Goal: Task Accomplishment & Management: Use online tool/utility

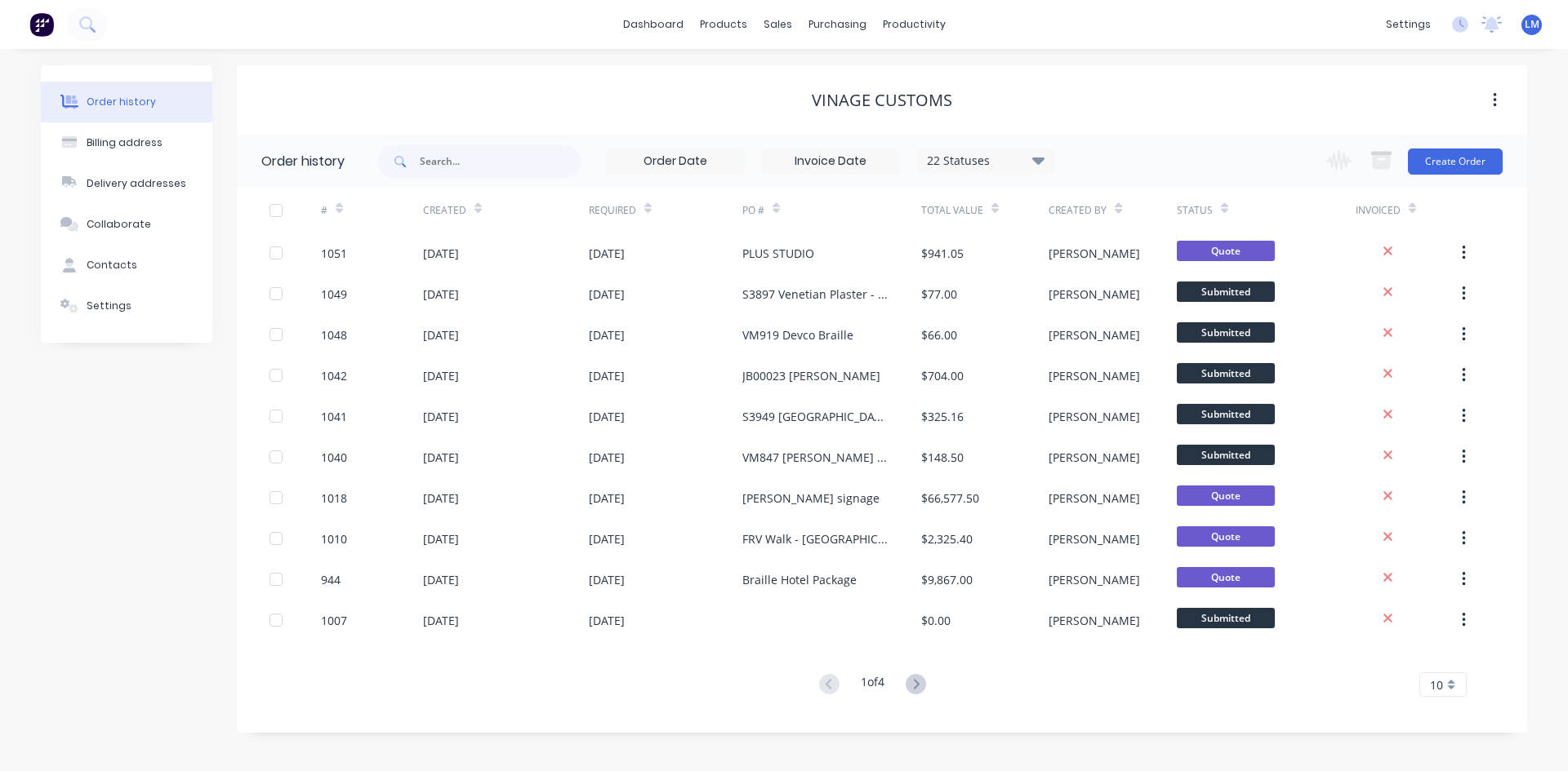
click at [1113, 30] on span "LM" at bounding box center [1531, 24] width 15 height 15
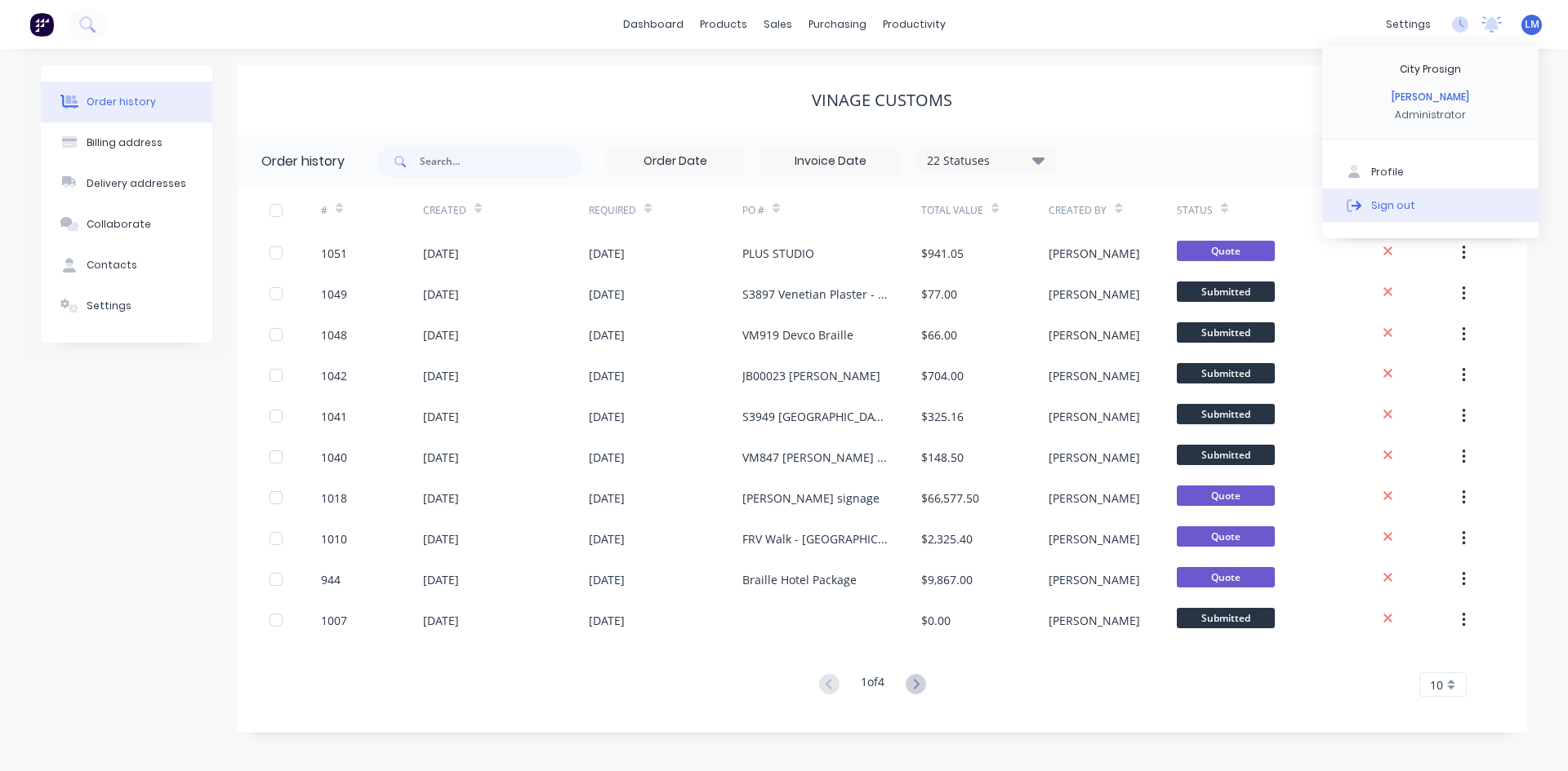
click at [1113, 204] on button "Sign out" at bounding box center [1429, 205] width 216 height 33
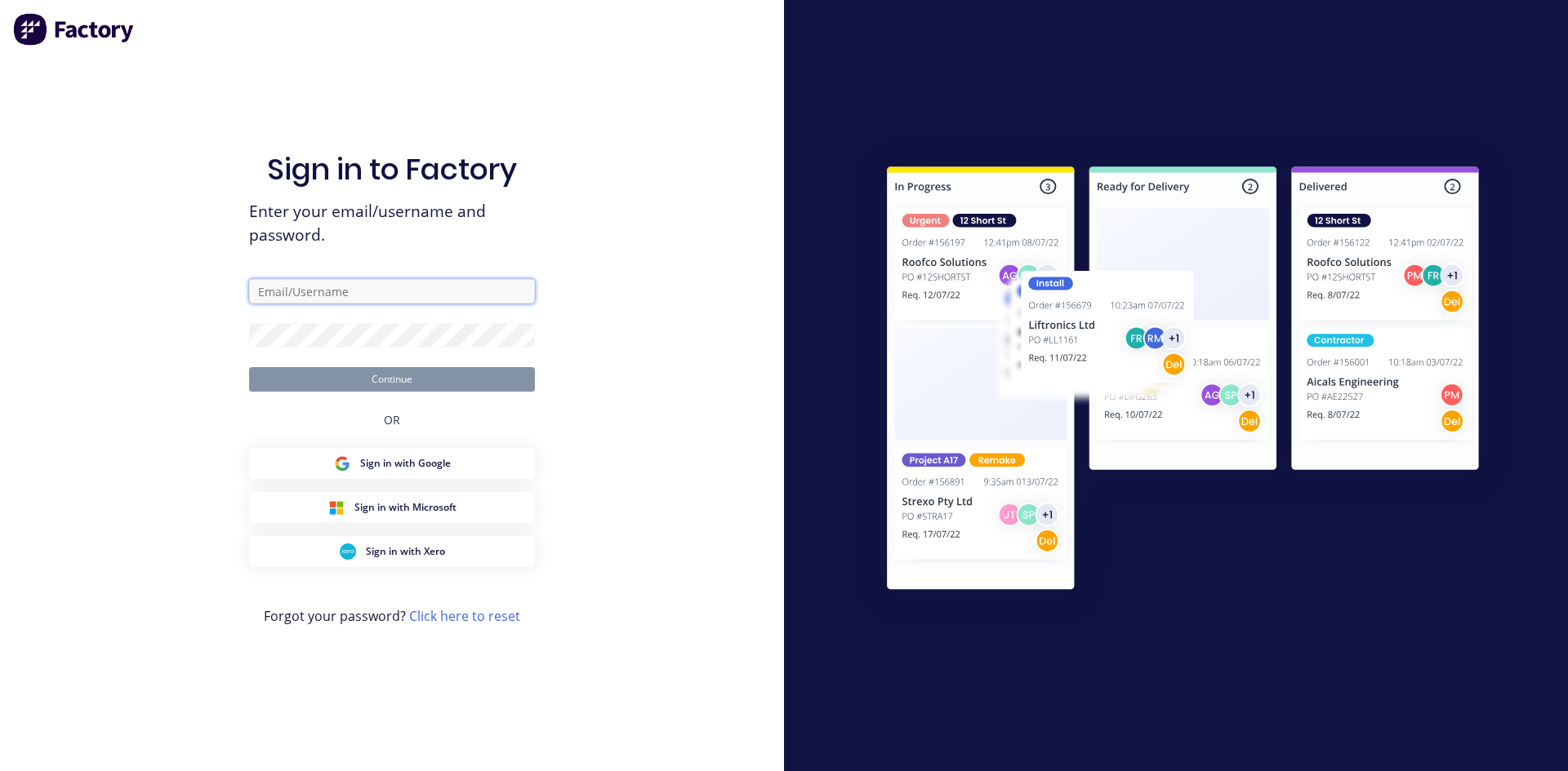
type input "[EMAIL_ADDRESS][DOMAIN_NAME]"
drag, startPoint x: 673, startPoint y: 343, endPoint x: 624, endPoint y: 352, distance: 49.8
click at [673, 343] on div "Sign in to Factory Enter your email/username and password. [EMAIL_ADDRESS][DOMA…" at bounding box center [392, 386] width 784 height 771
click at [495, 383] on button "Continue" at bounding box center [392, 379] width 286 height 24
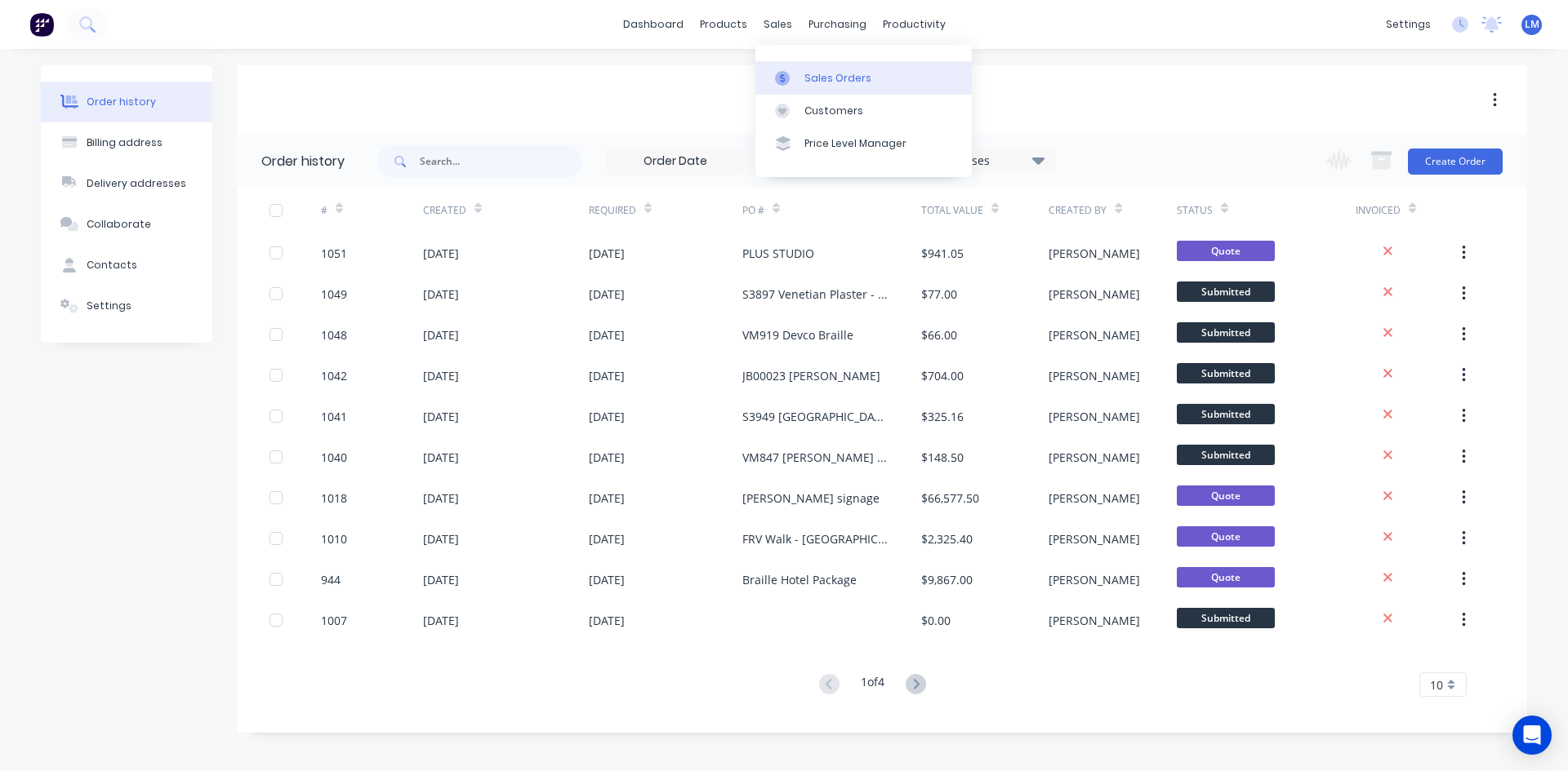
click at [818, 79] on div "Sales Orders" at bounding box center [837, 77] width 67 height 15
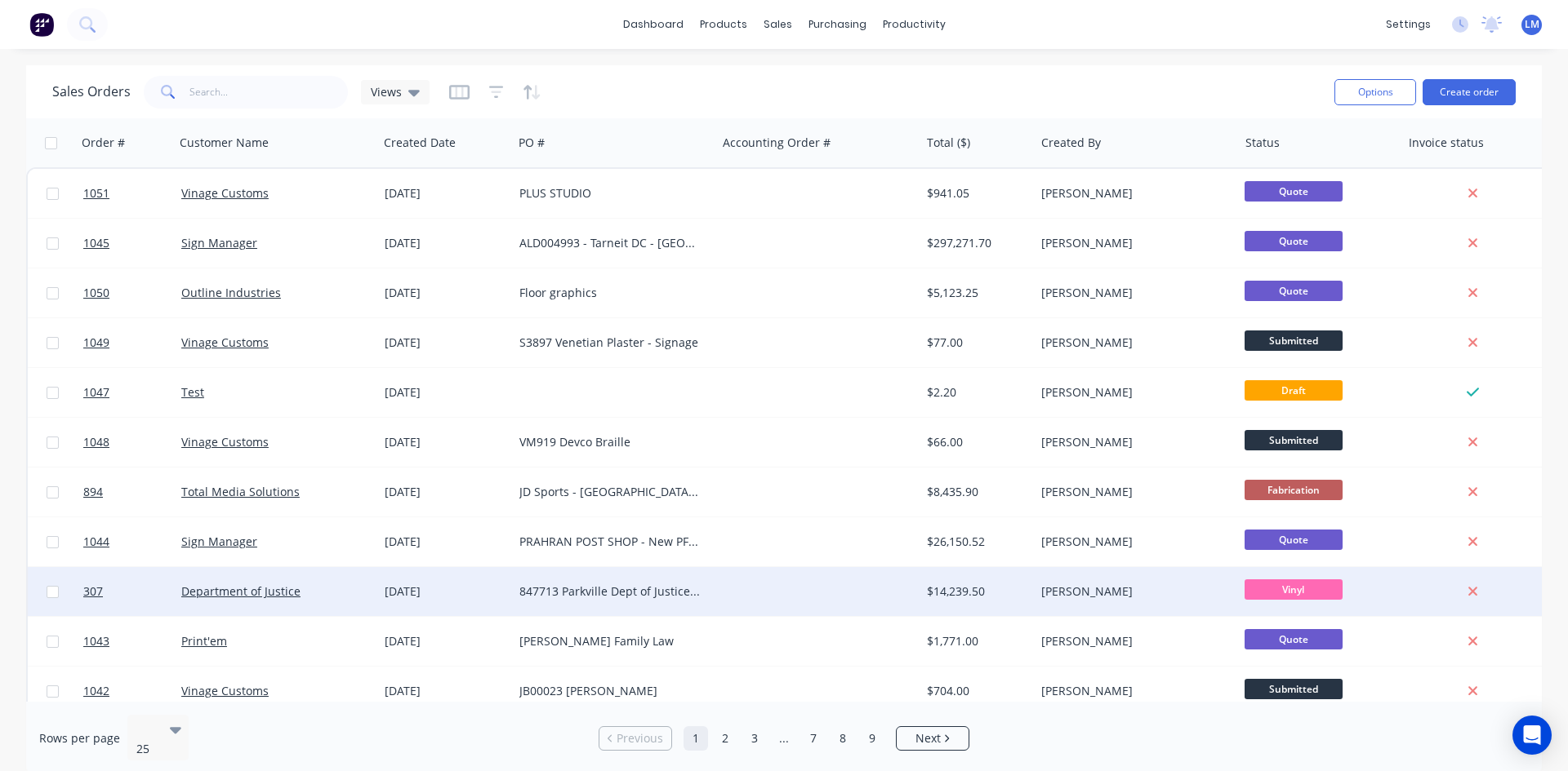
click at [723, 589] on div at bounding box center [818, 592] width 204 height 49
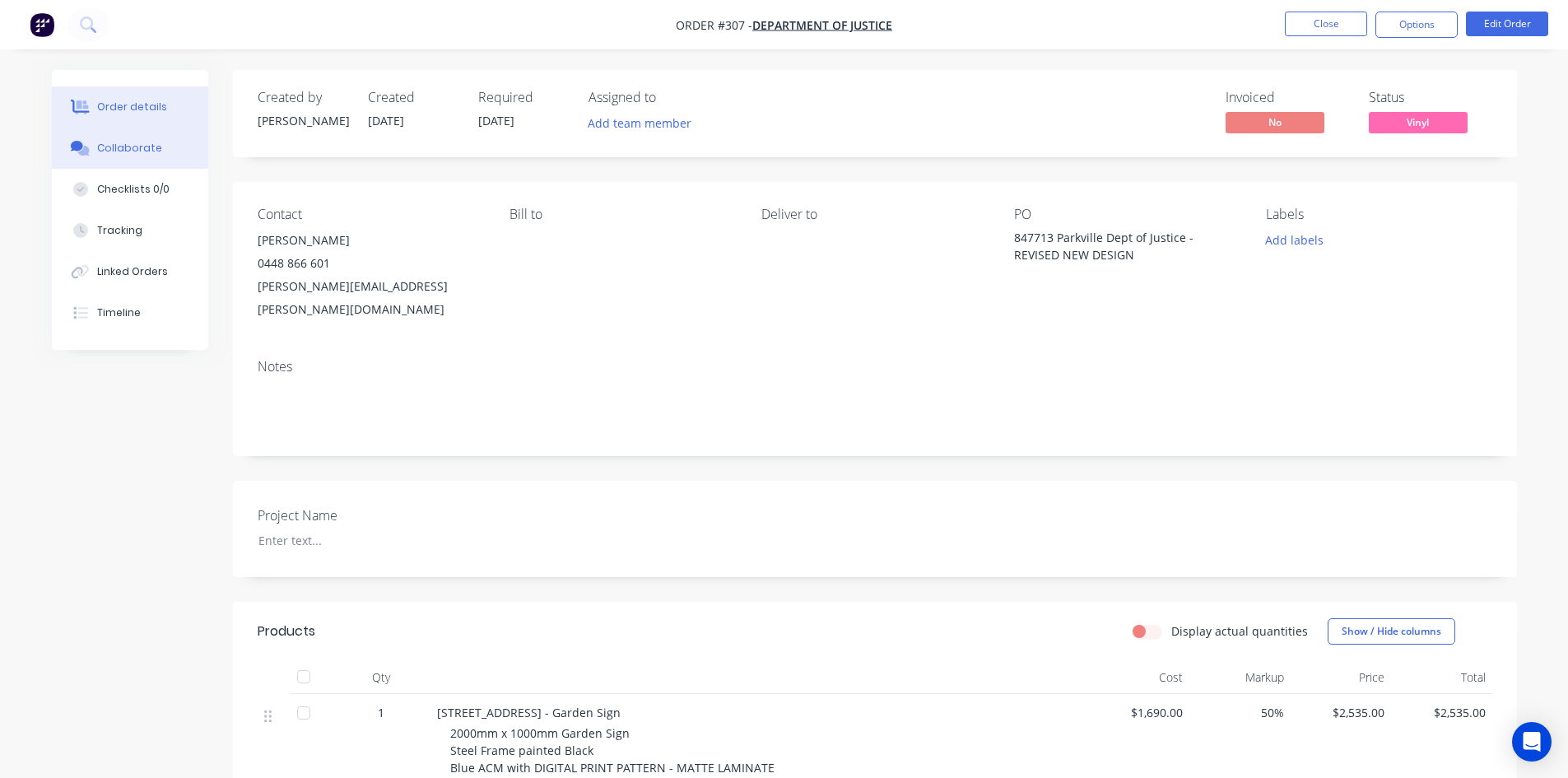
click at [144, 146] on div "Collaborate" at bounding box center [129, 148] width 65 height 15
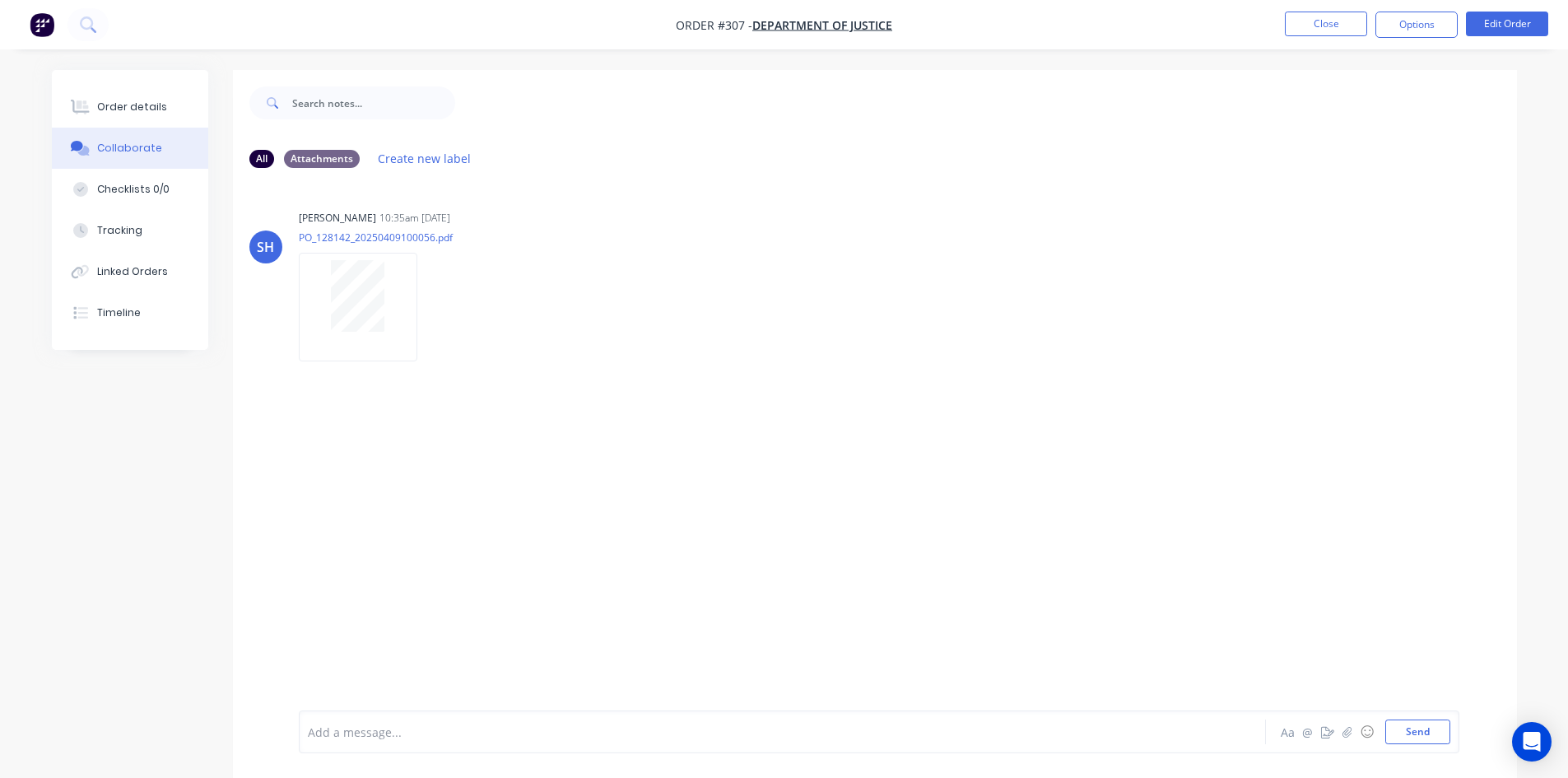
click at [38, 29] on img "button" at bounding box center [41, 24] width 24 height 24
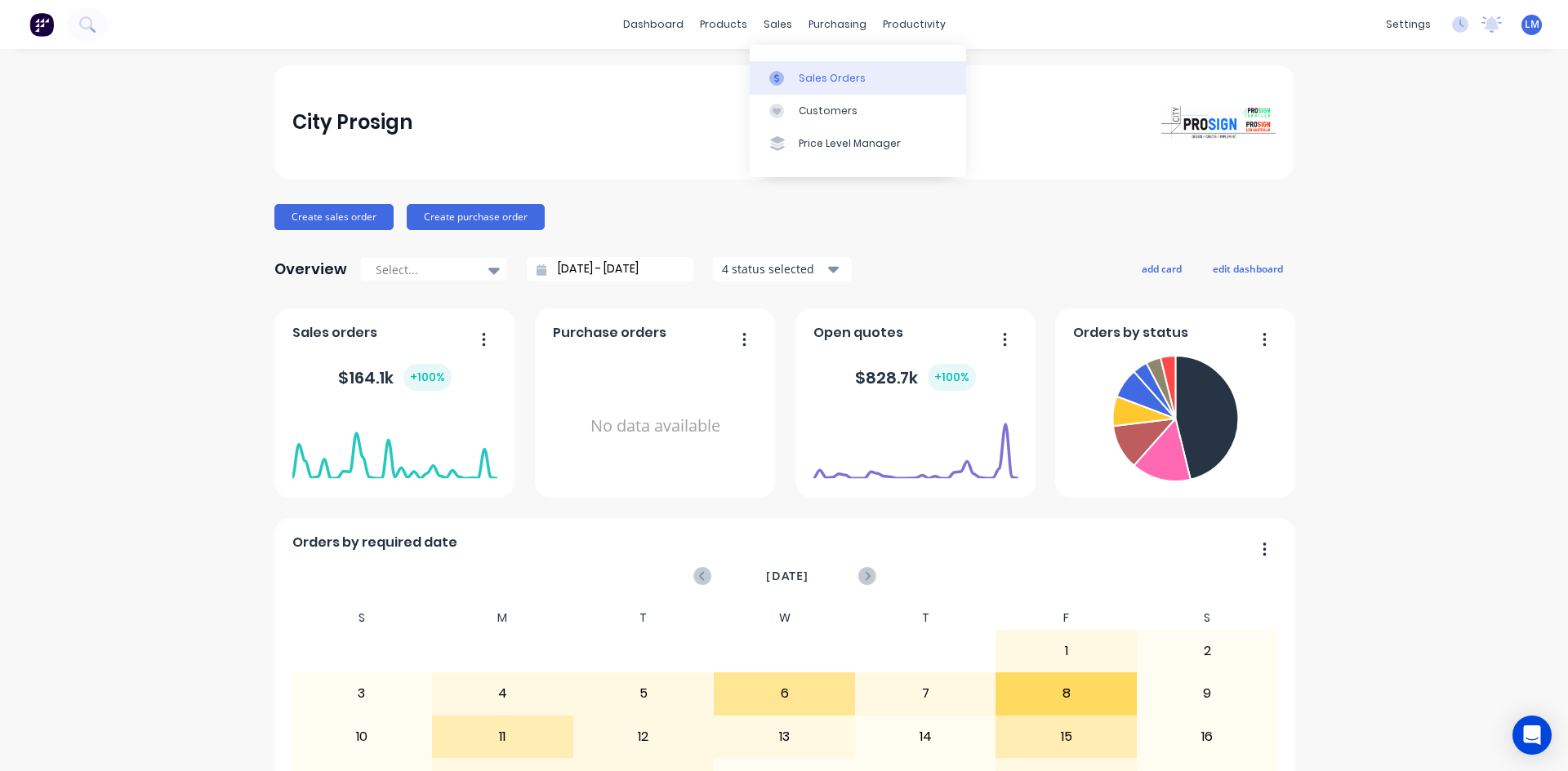
click at [799, 80] on div "Sales Orders" at bounding box center [831, 77] width 67 height 15
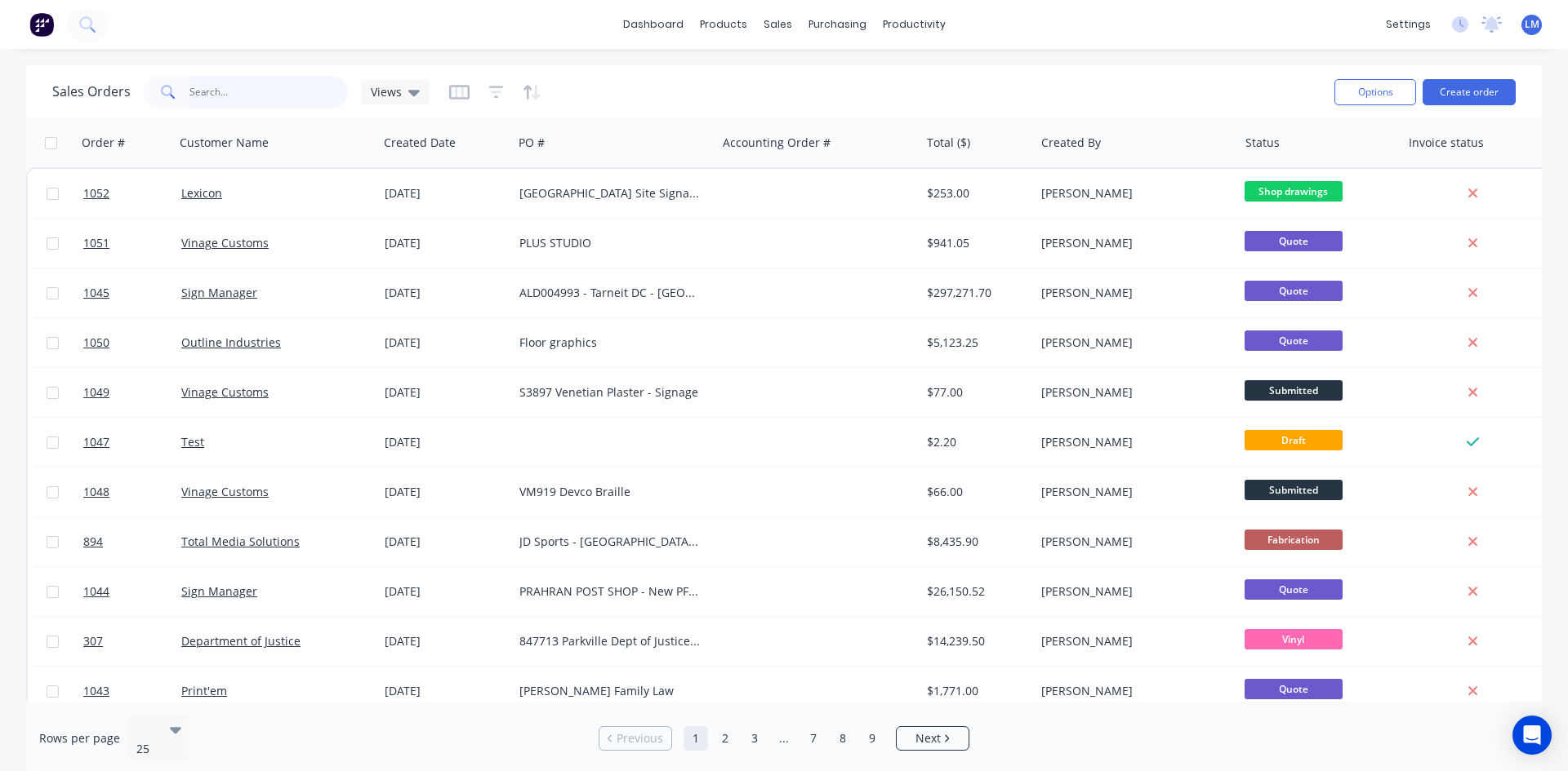
click at [216, 101] on input "text" at bounding box center [268, 92] width 159 height 33
type input "mood"
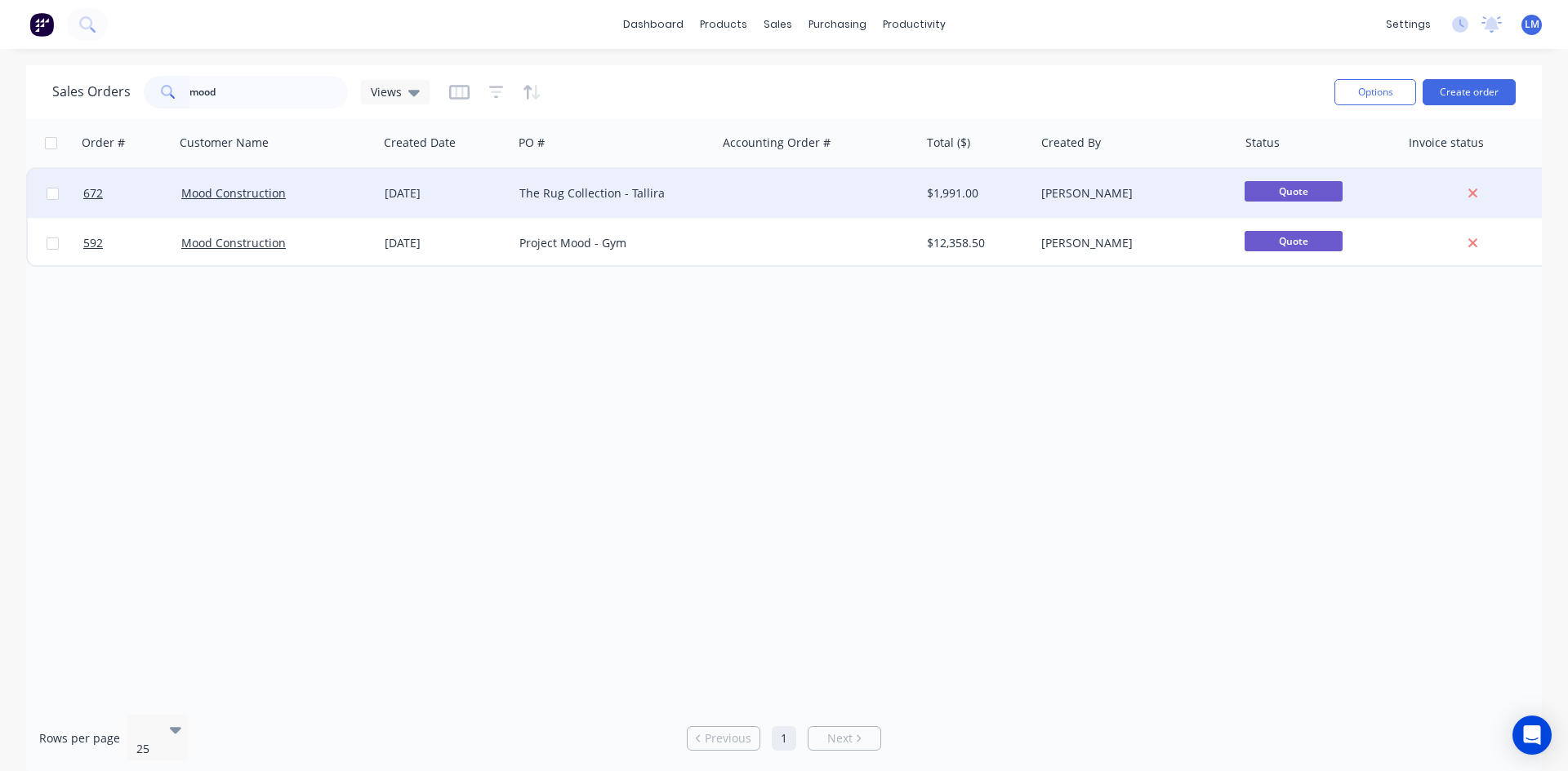
click at [667, 200] on div "The Rug Collection - Tallira" at bounding box center [610, 193] width 181 height 16
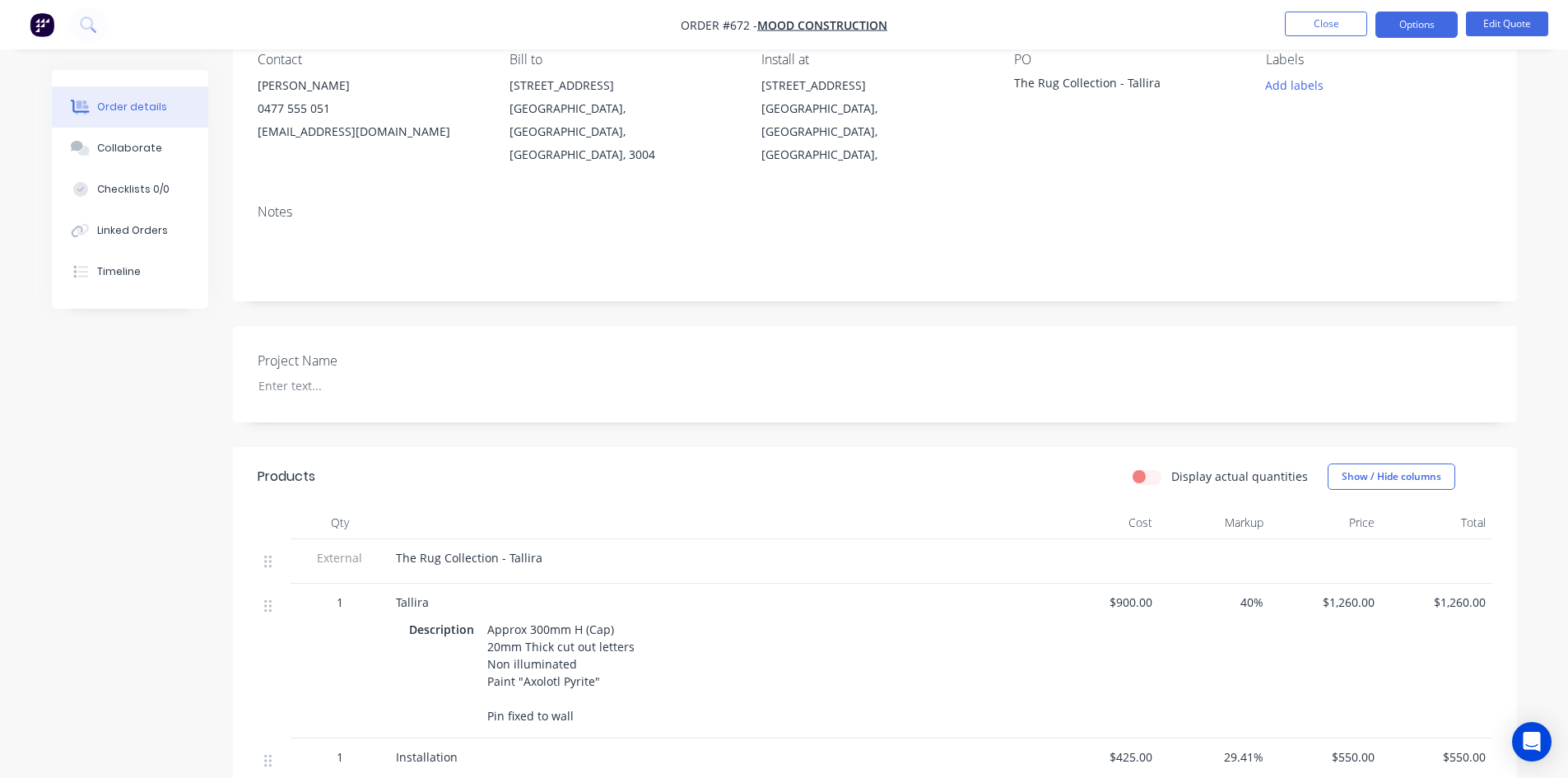
scroll to position [247, 0]
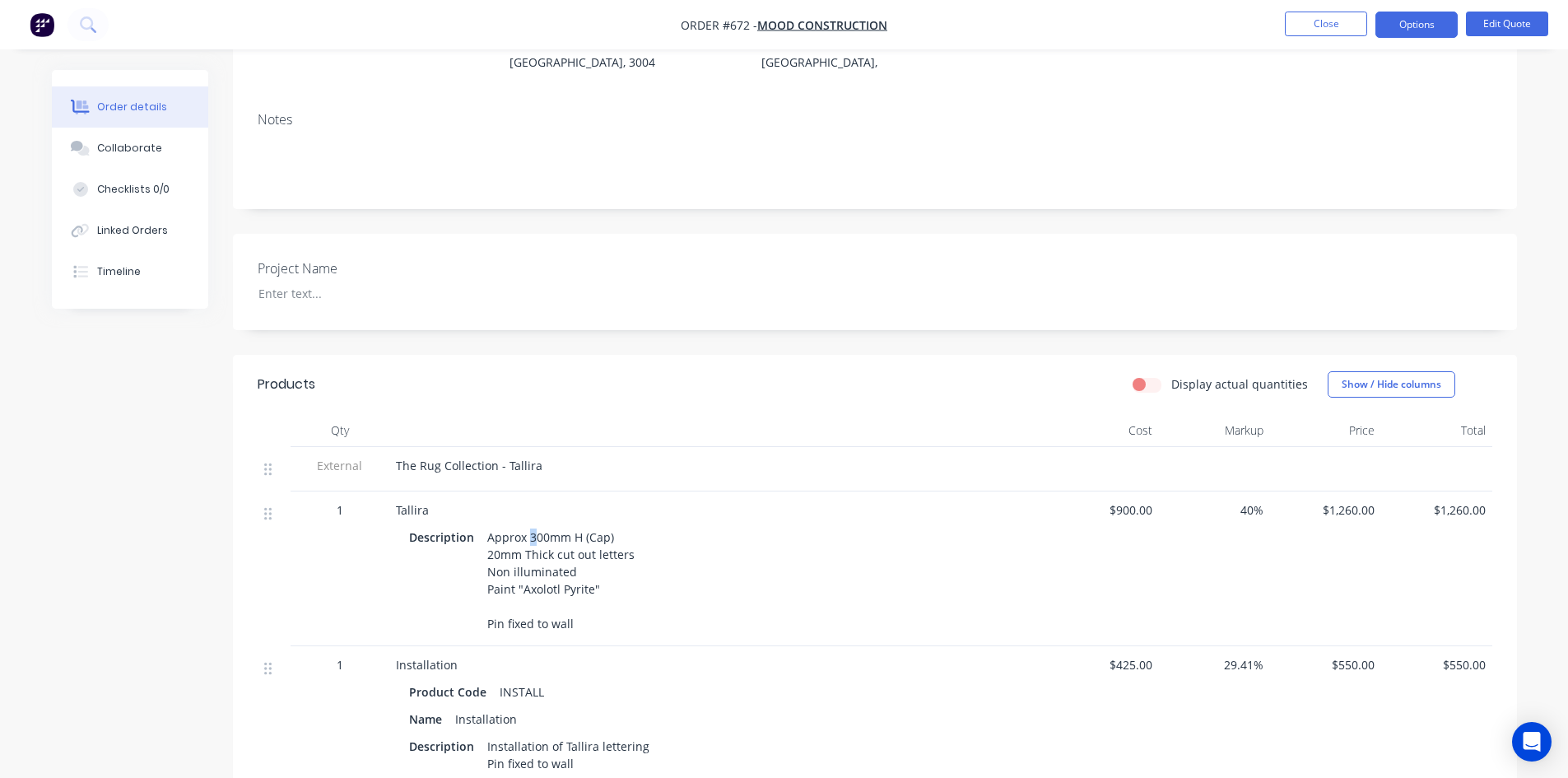
click at [531, 526] on div "Approx 300mm H (Cap) 20mm Thick cut out letters Non illuminated Paint "Axolotl …" at bounding box center [561, 581] width 160 height 110
click at [1122, 24] on button "Edit Quote" at bounding box center [1507, 23] width 82 height 24
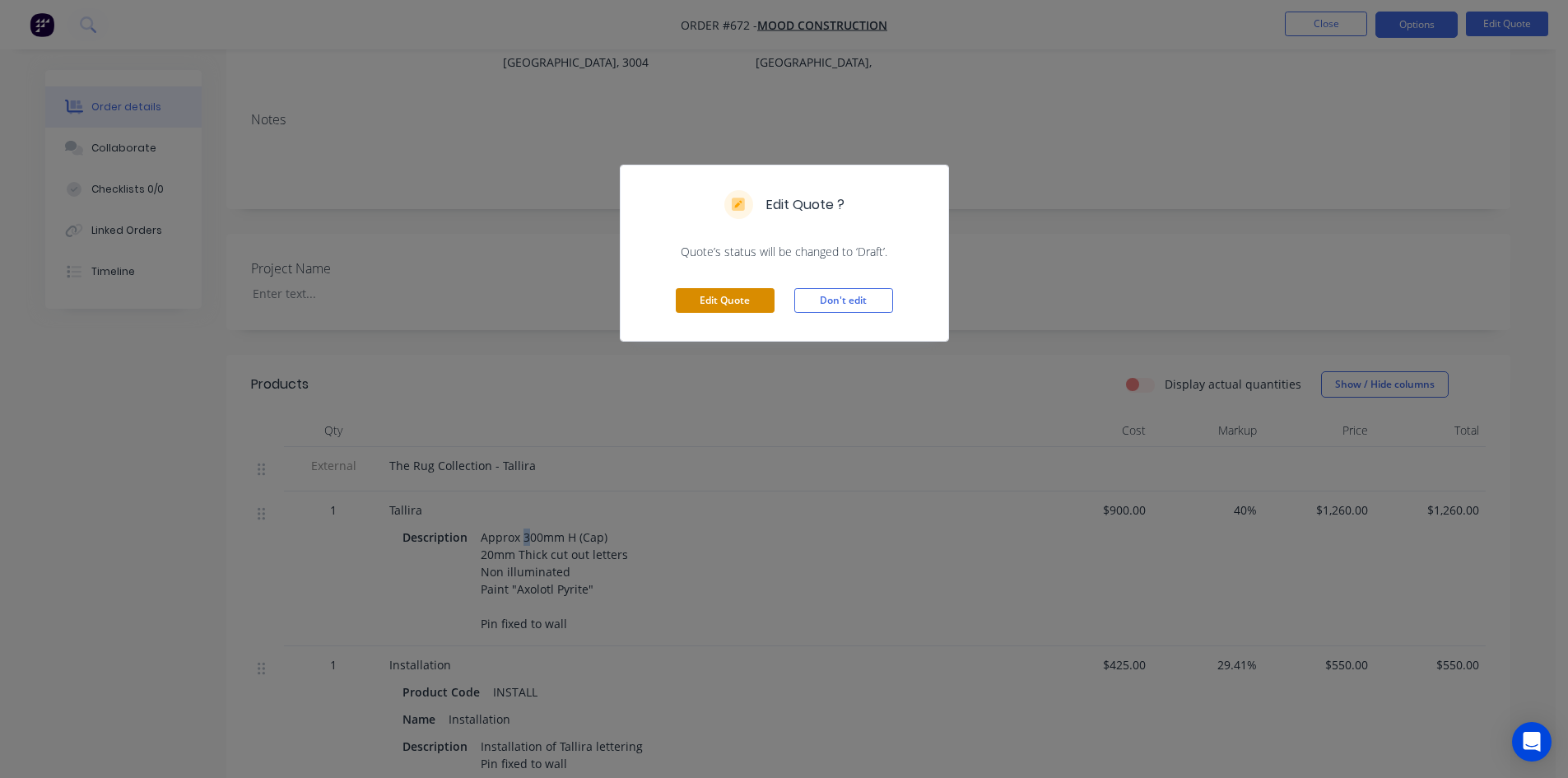
click at [750, 297] on button "Edit Quote" at bounding box center [725, 300] width 99 height 24
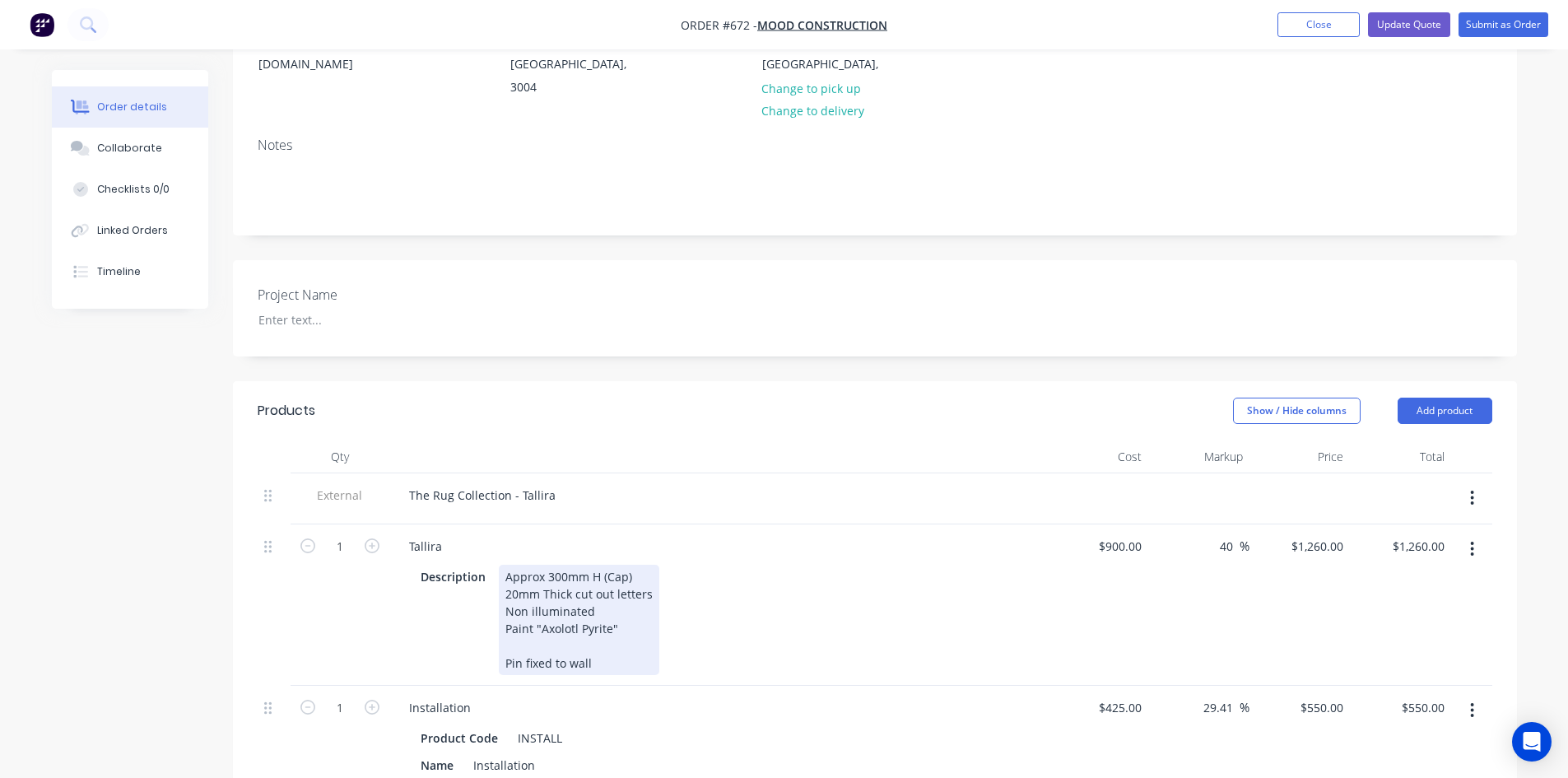
click at [550, 565] on div "Approx 300mm H (Cap) 20mm Thick cut out letters Non illuminated Paint "Axolotl …" at bounding box center [579, 620] width 160 height 110
click at [590, 484] on div "The Rug Collection - Tallira" at bounding box center [718, 496] width 646 height 23
click at [564, 484] on div "The Rug Collection - Tallira" at bounding box center [718, 496] width 646 height 23
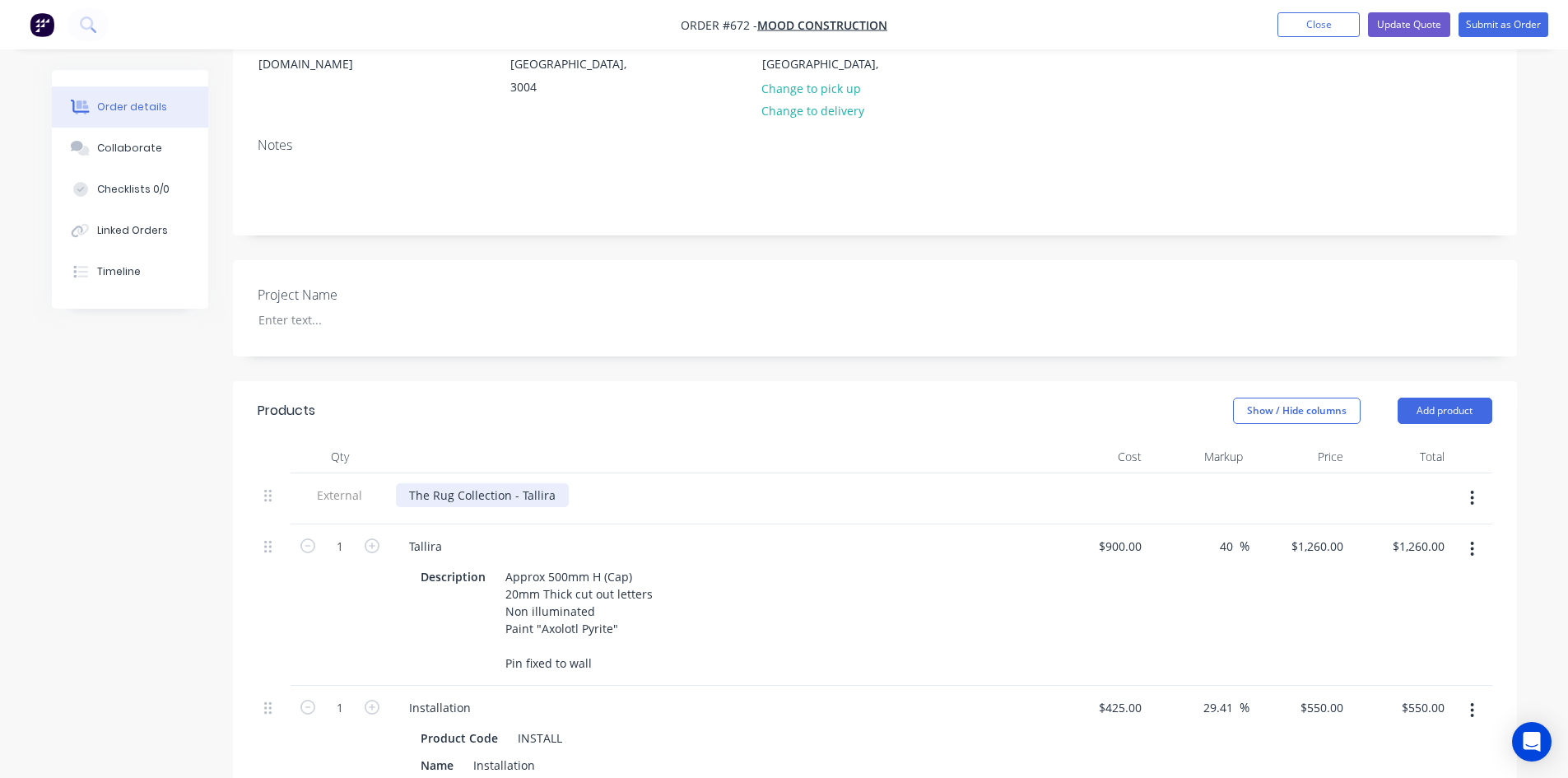
click at [550, 484] on div "The Rug Collection - Tallira" at bounding box center [482, 496] width 173 height 23
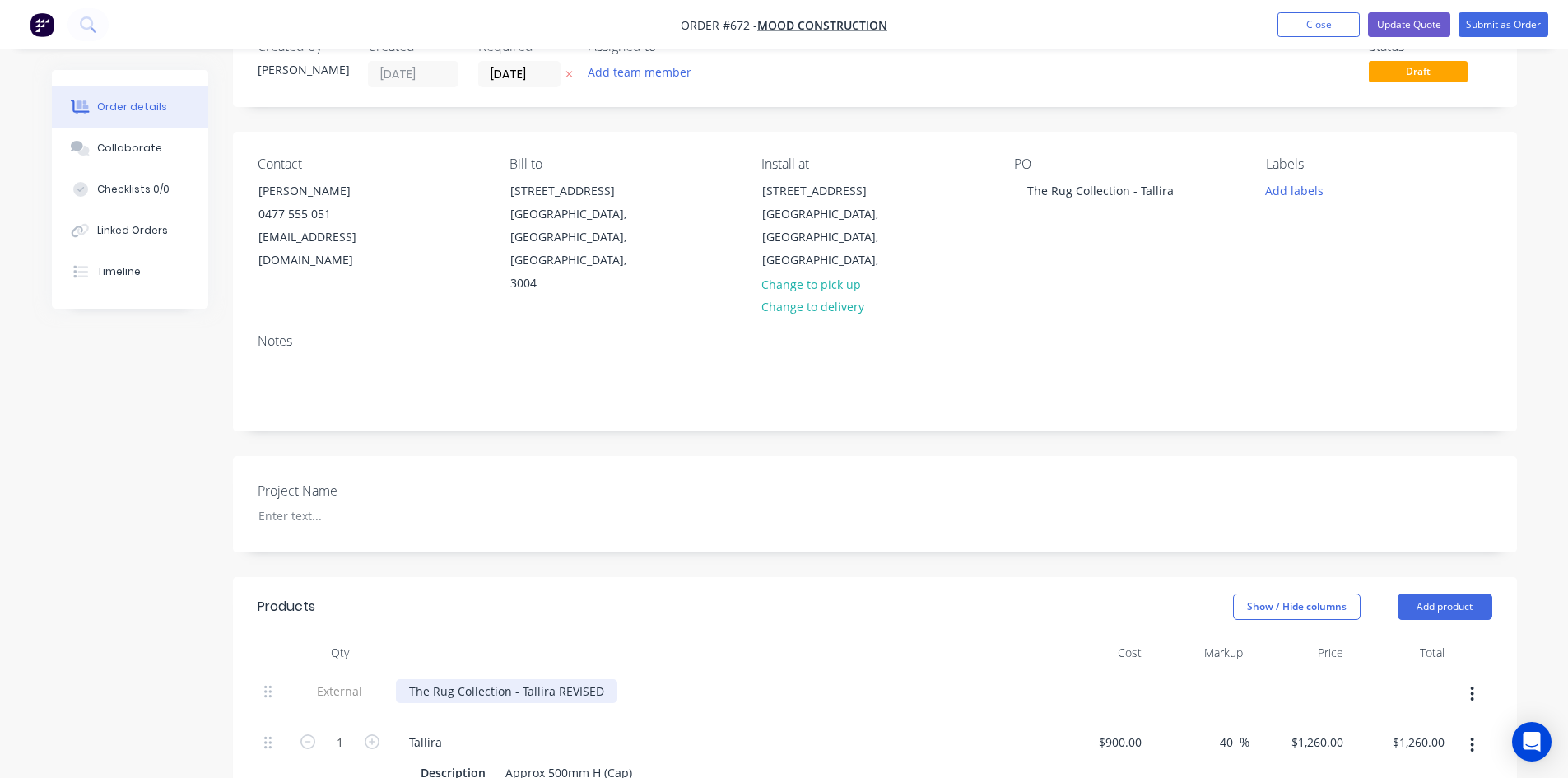
scroll to position [0, 0]
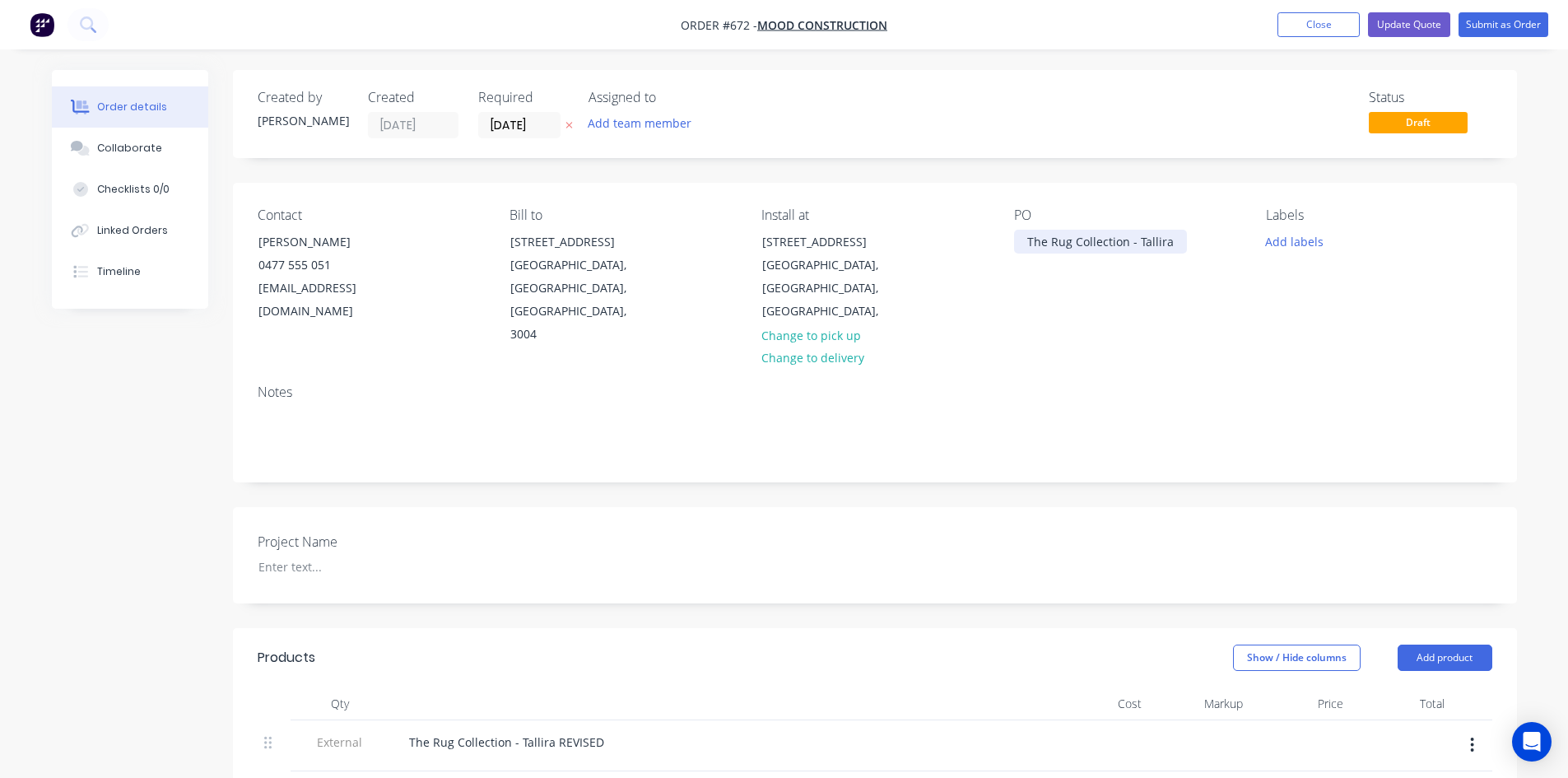
click at [1113, 248] on div "The Rug Collection - Tallira" at bounding box center [1100, 241] width 173 height 23
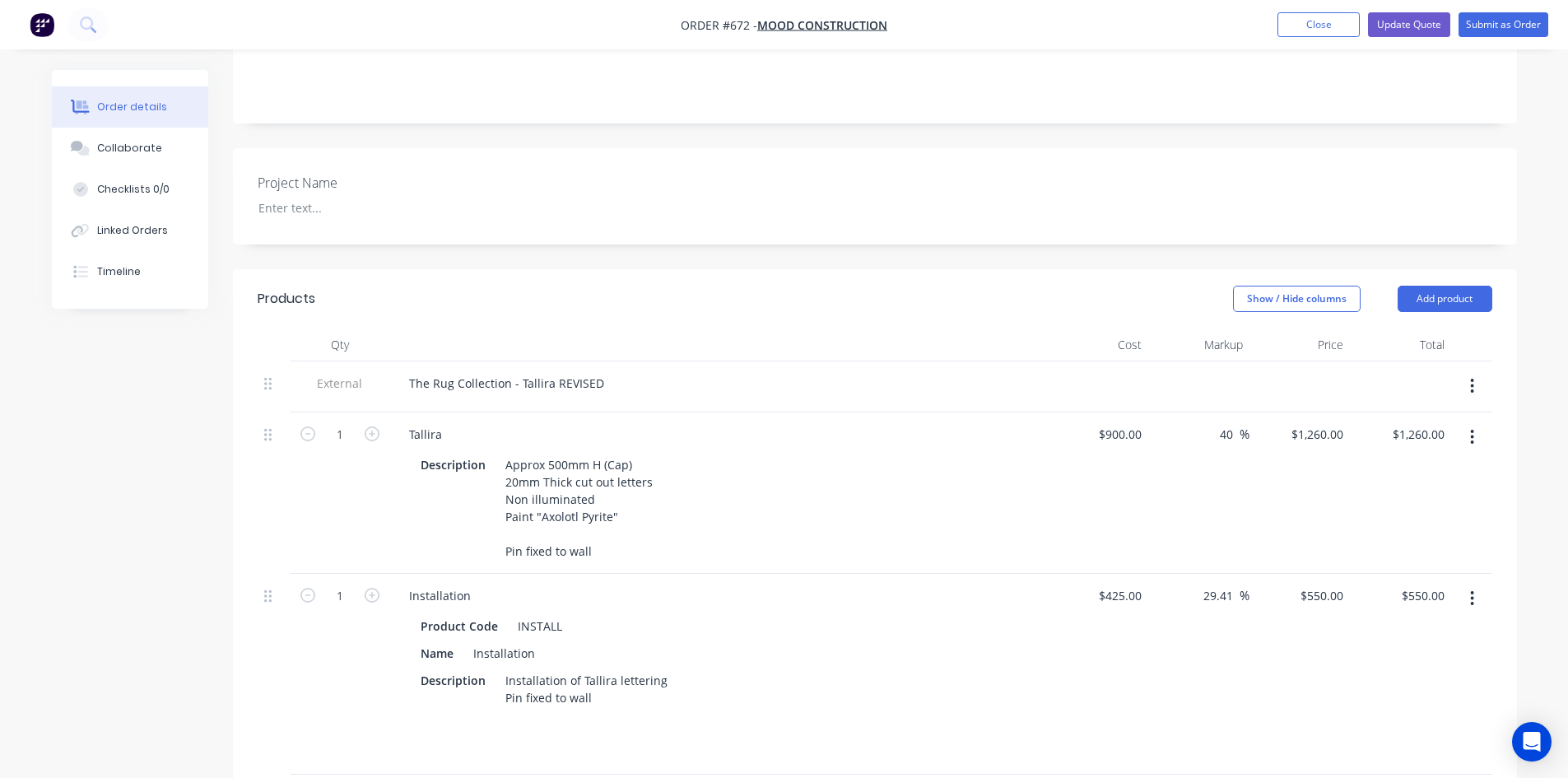
scroll to position [411, 0]
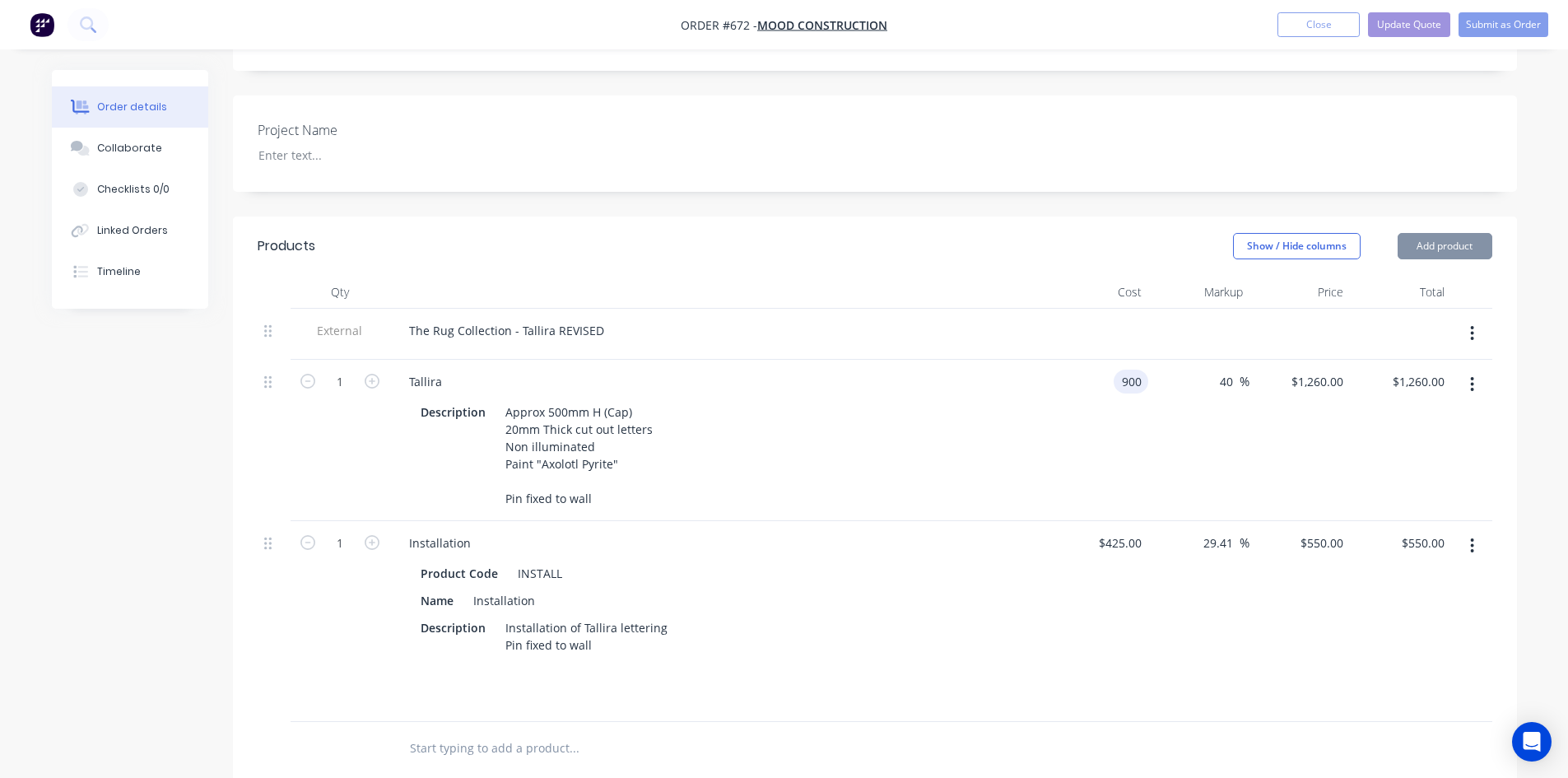
click at [1107, 360] on div "900 900" at bounding box center [1099, 440] width 102 height 161
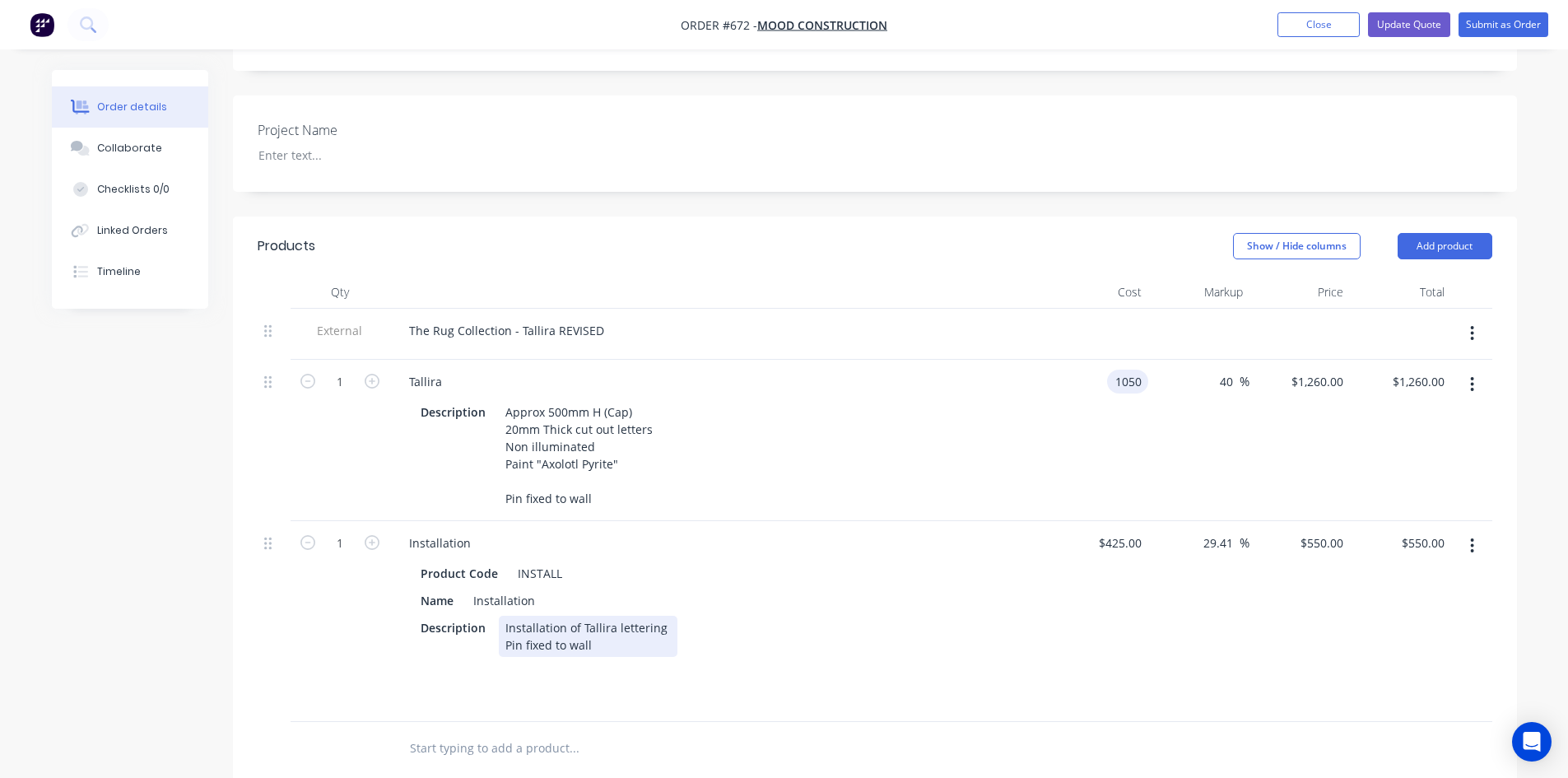
type input "$1,050.00"
type input "$1,470.00"
click at [945, 616] on div "Description Installation of Tallira lettering Pin fixed to wall" at bounding box center [715, 636] width 603 height 41
click at [1122, 25] on button "Update Quote" at bounding box center [1409, 24] width 82 height 24
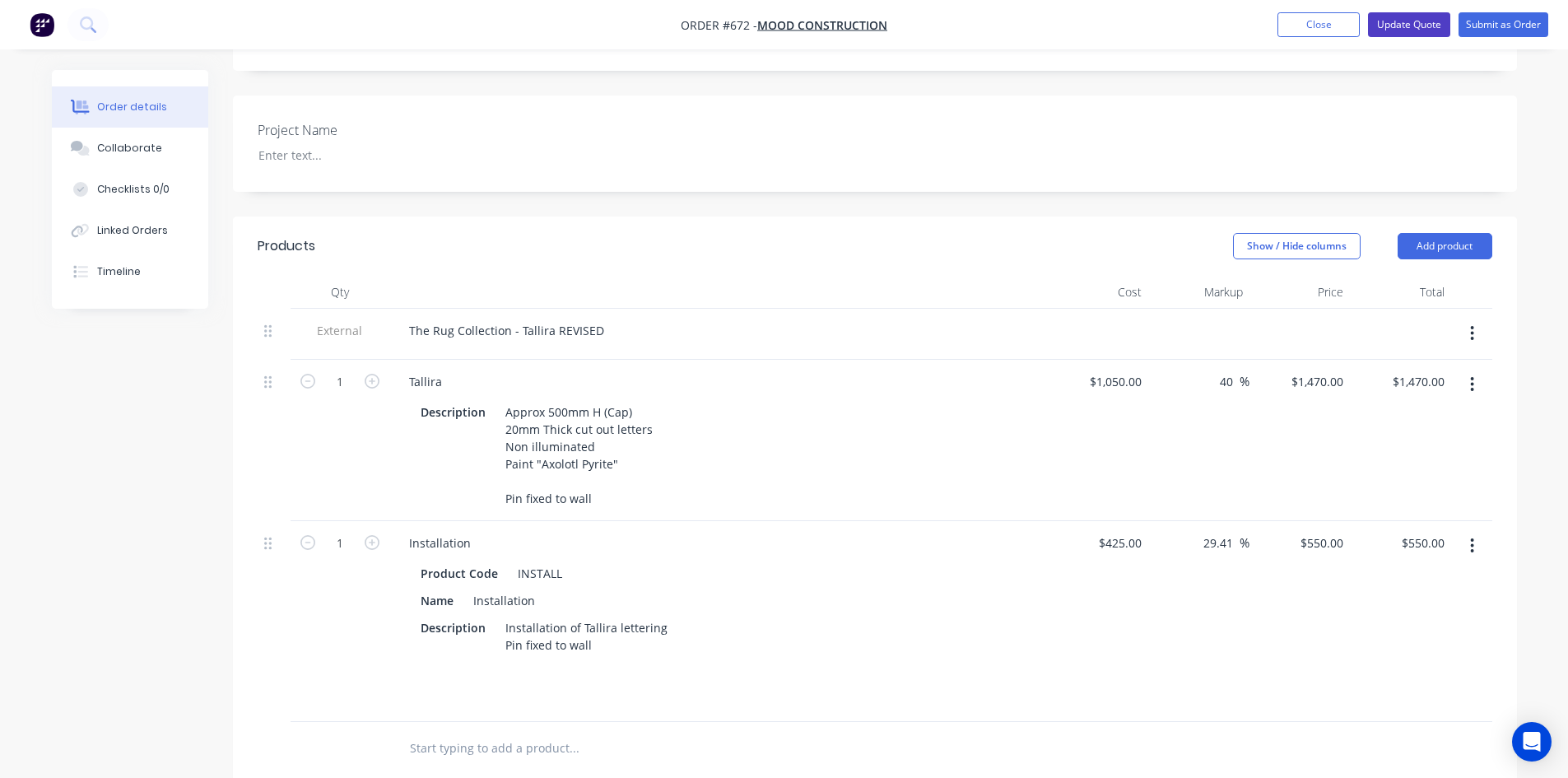
scroll to position [0, 0]
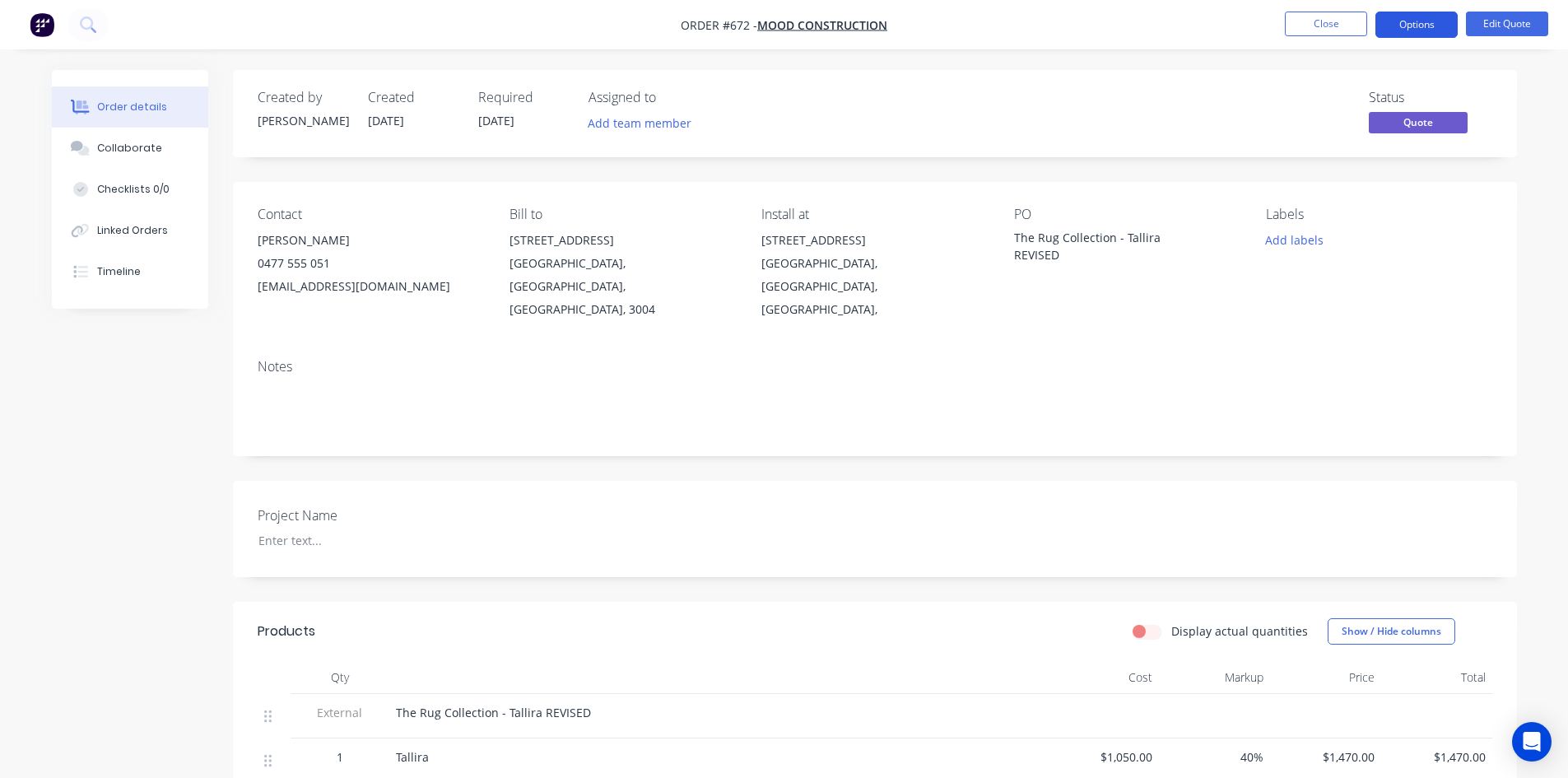
click at [1122, 25] on button "Options" at bounding box center [1417, 24] width 82 height 26
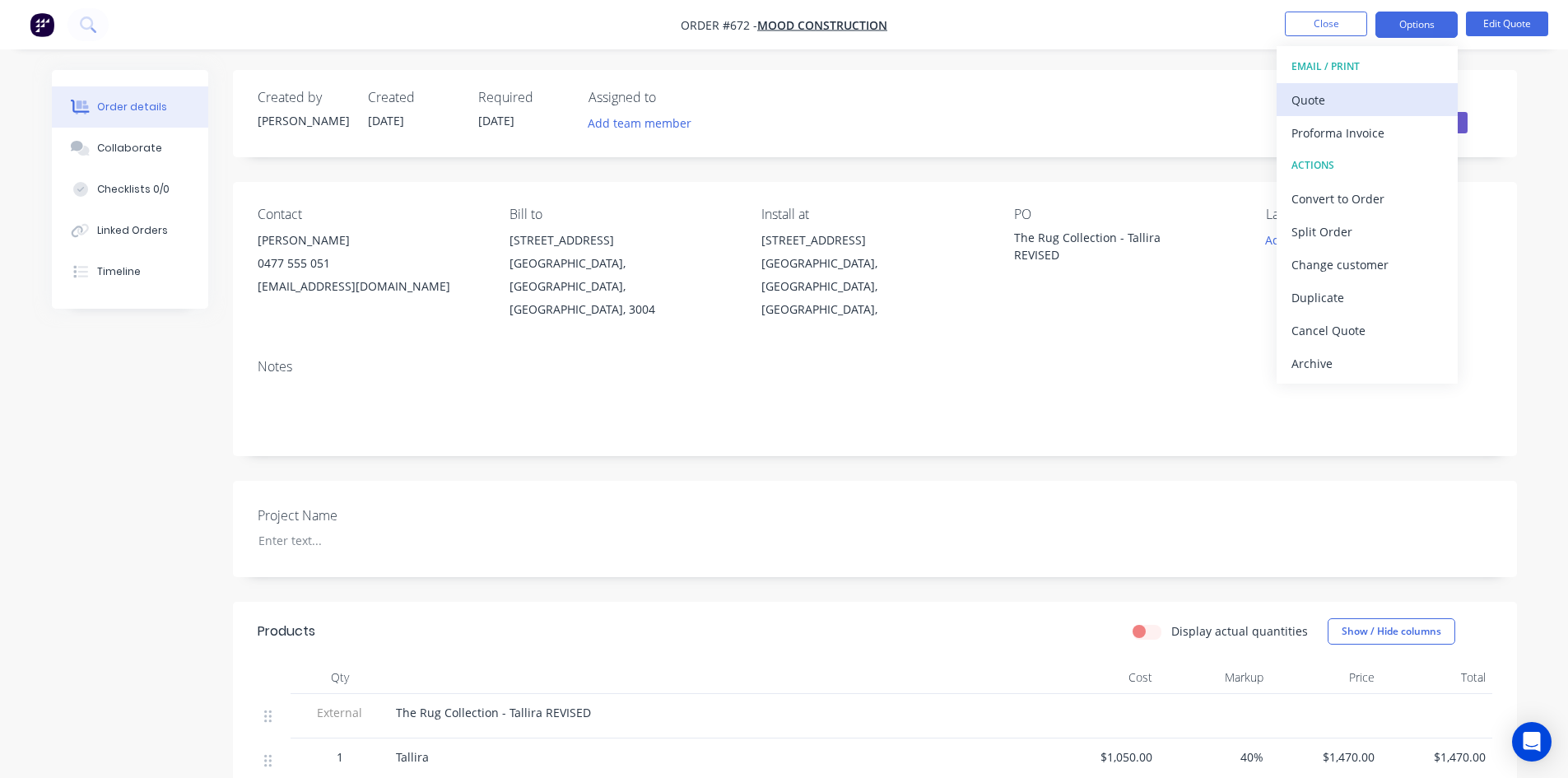
click at [1122, 94] on div "Quote" at bounding box center [1367, 100] width 151 height 23
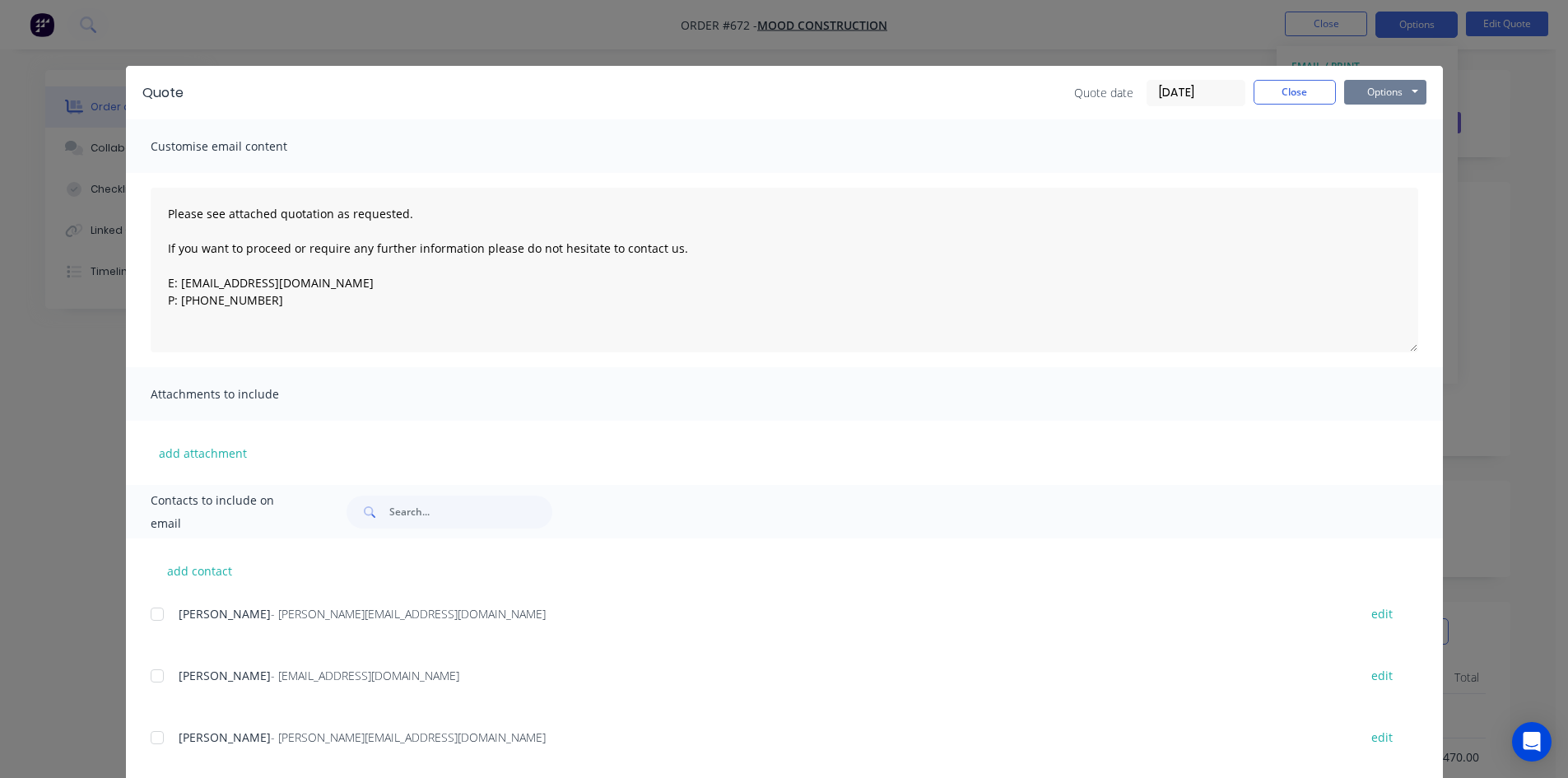
click at [1122, 87] on button "Options" at bounding box center [1385, 92] width 82 height 24
click at [1122, 150] on button "Print" at bounding box center [1397, 149] width 106 height 27
click at [1122, 95] on button "Close" at bounding box center [1294, 92] width 82 height 24
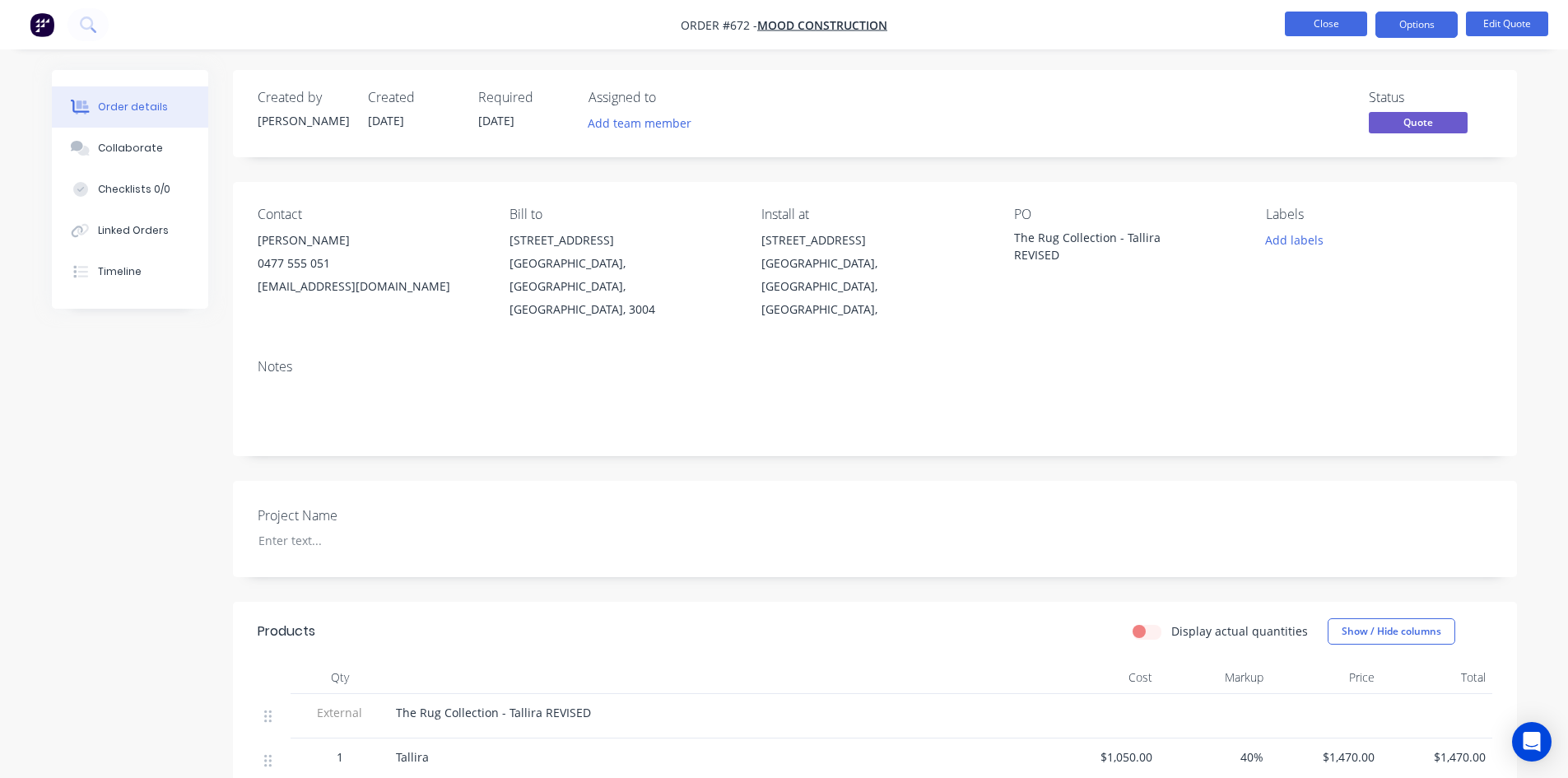
click at [1122, 34] on button "Close" at bounding box center [1326, 23] width 82 height 24
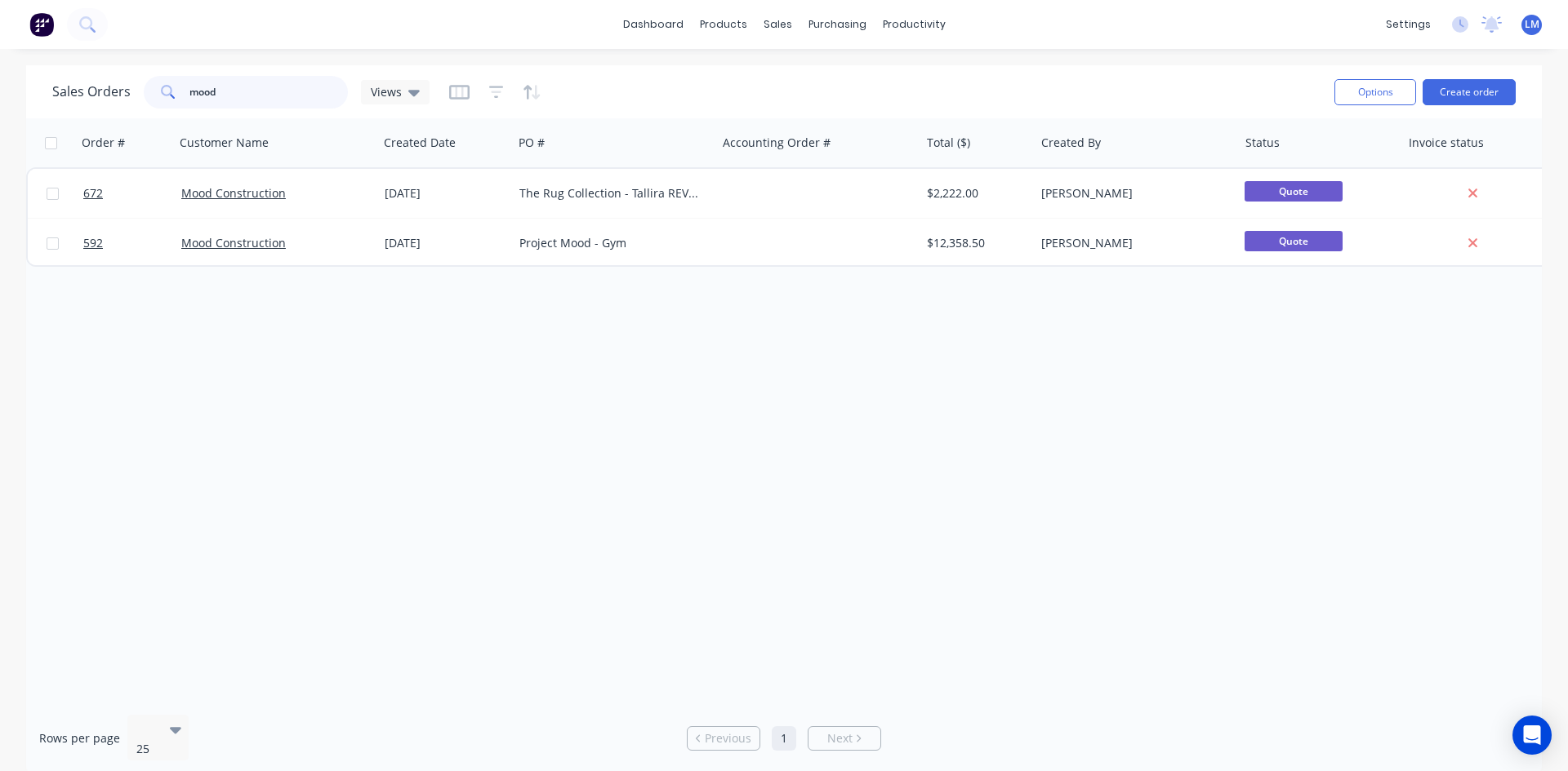
click at [141, 86] on div "Sales Orders mood Views" at bounding box center [240, 92] width 377 height 33
click at [615, 444] on div "Order # Customer Name Created Date PO # Accounting Order # Total ($) Created By…" at bounding box center [784, 410] width 1516 height 583
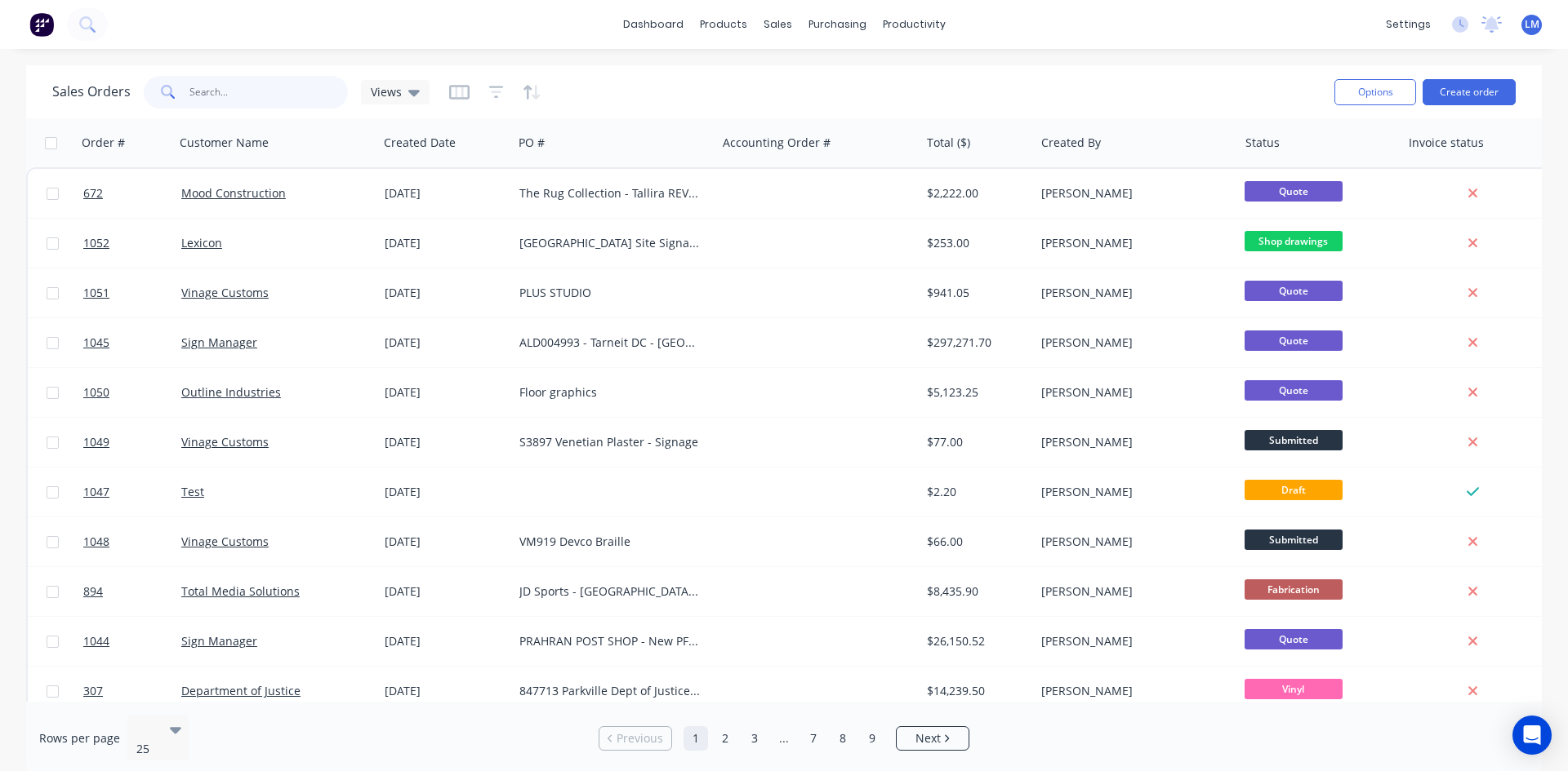
click at [298, 92] on input "text" at bounding box center [268, 92] width 159 height 33
type input "try"
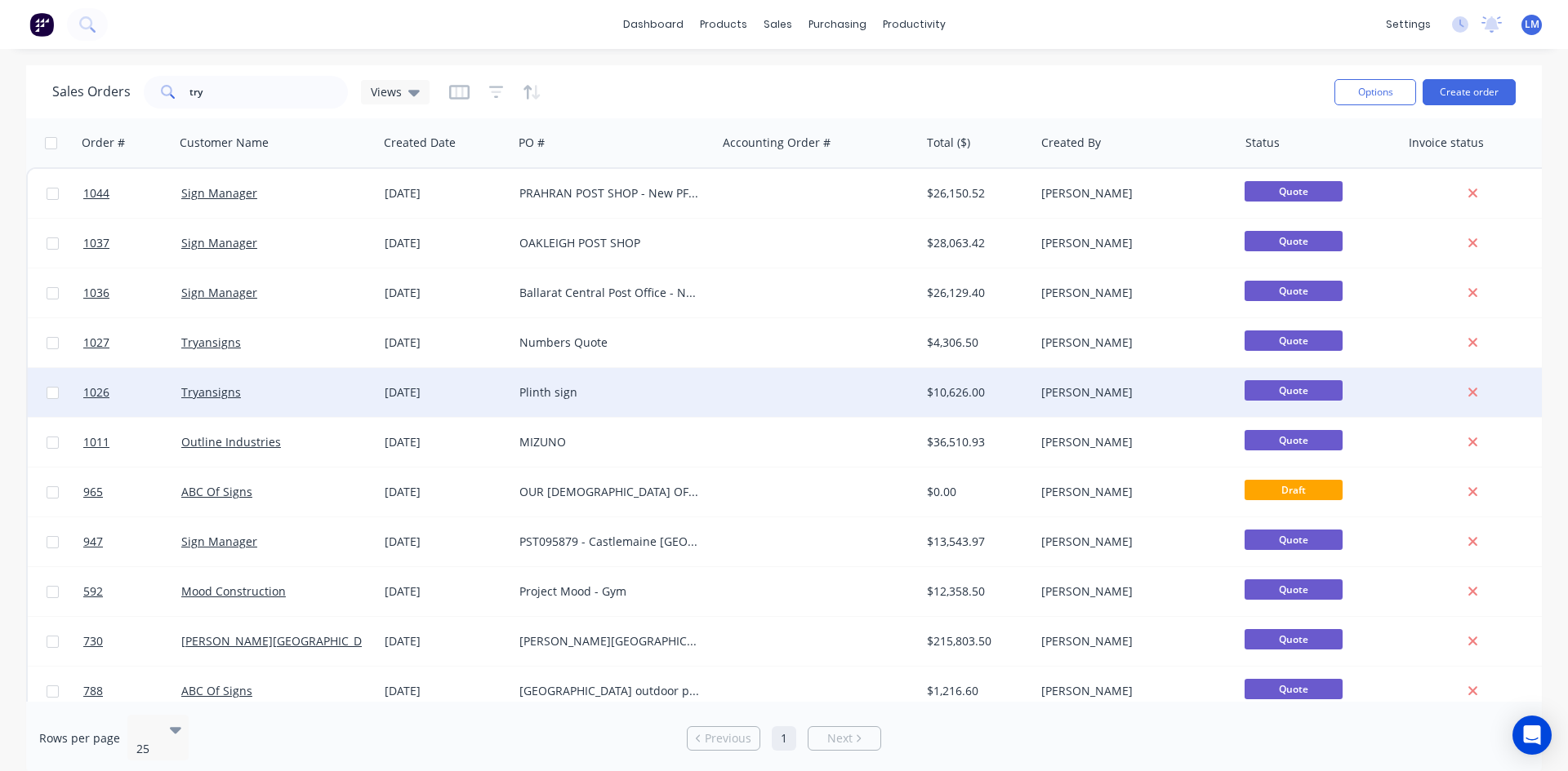
click at [295, 393] on div "Tryansigns" at bounding box center [271, 392] width 181 height 16
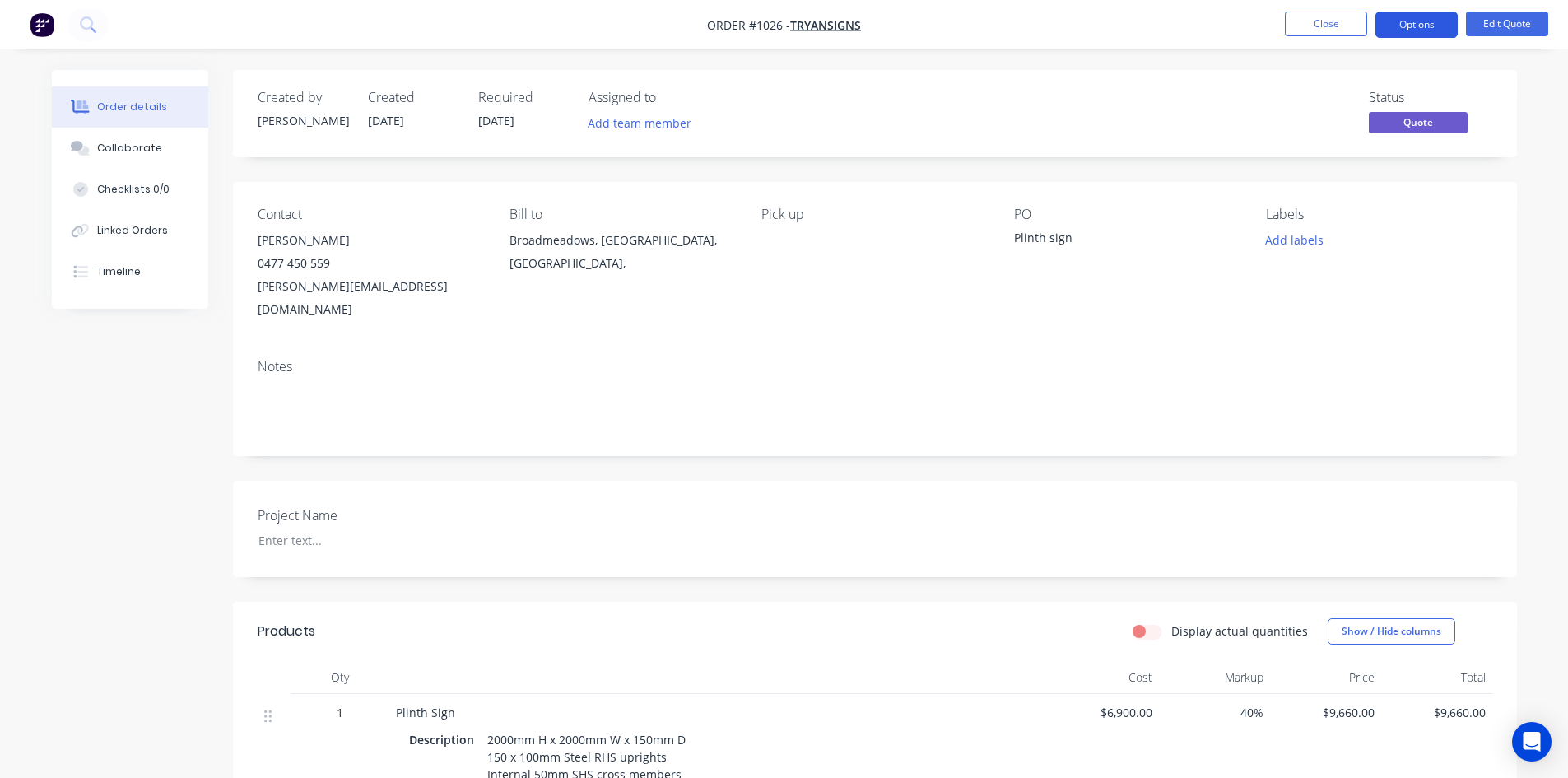
click at [1122, 17] on button "Options" at bounding box center [1417, 24] width 82 height 26
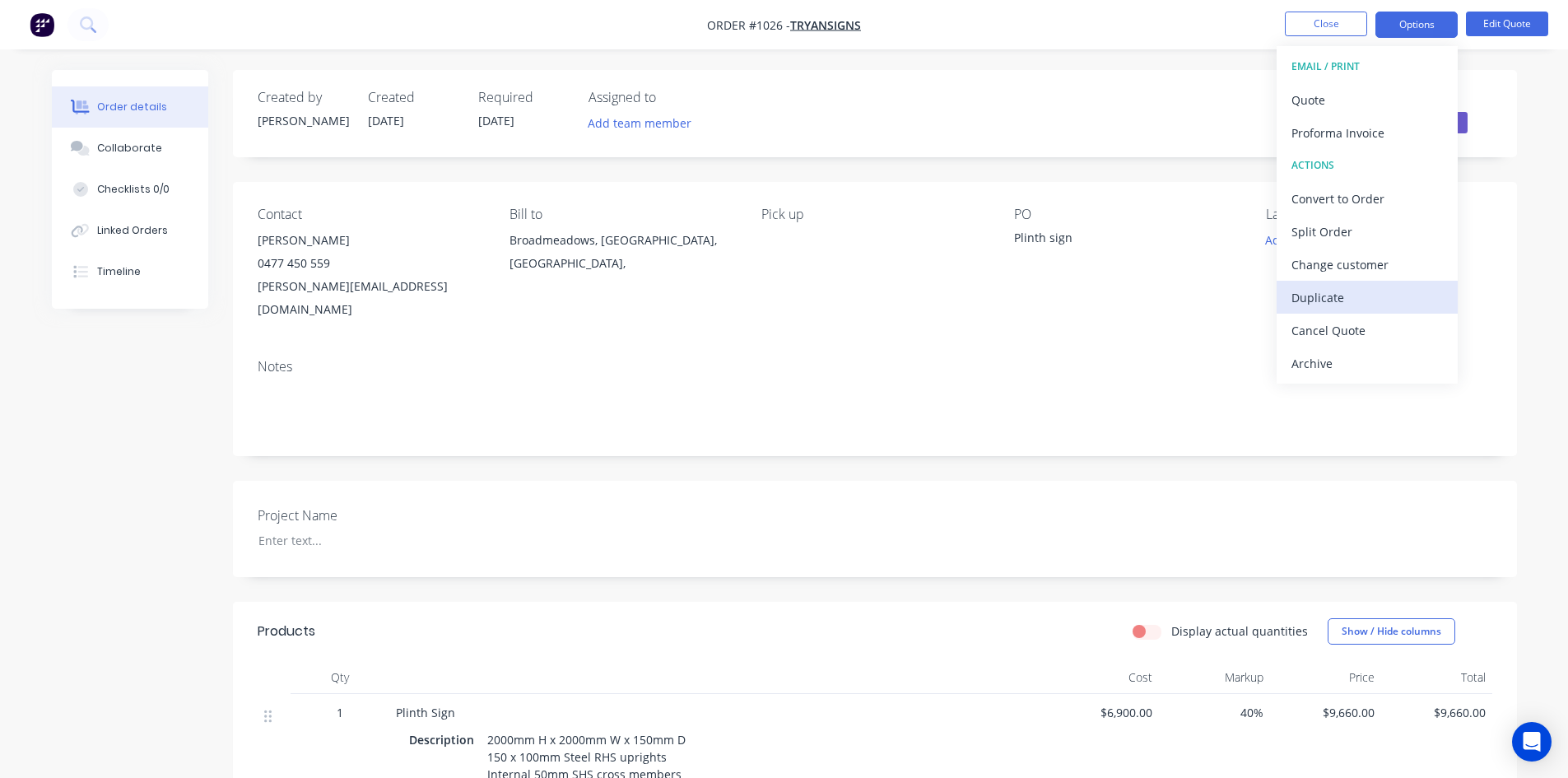
click at [1122, 303] on div "Duplicate" at bounding box center [1367, 297] width 151 height 23
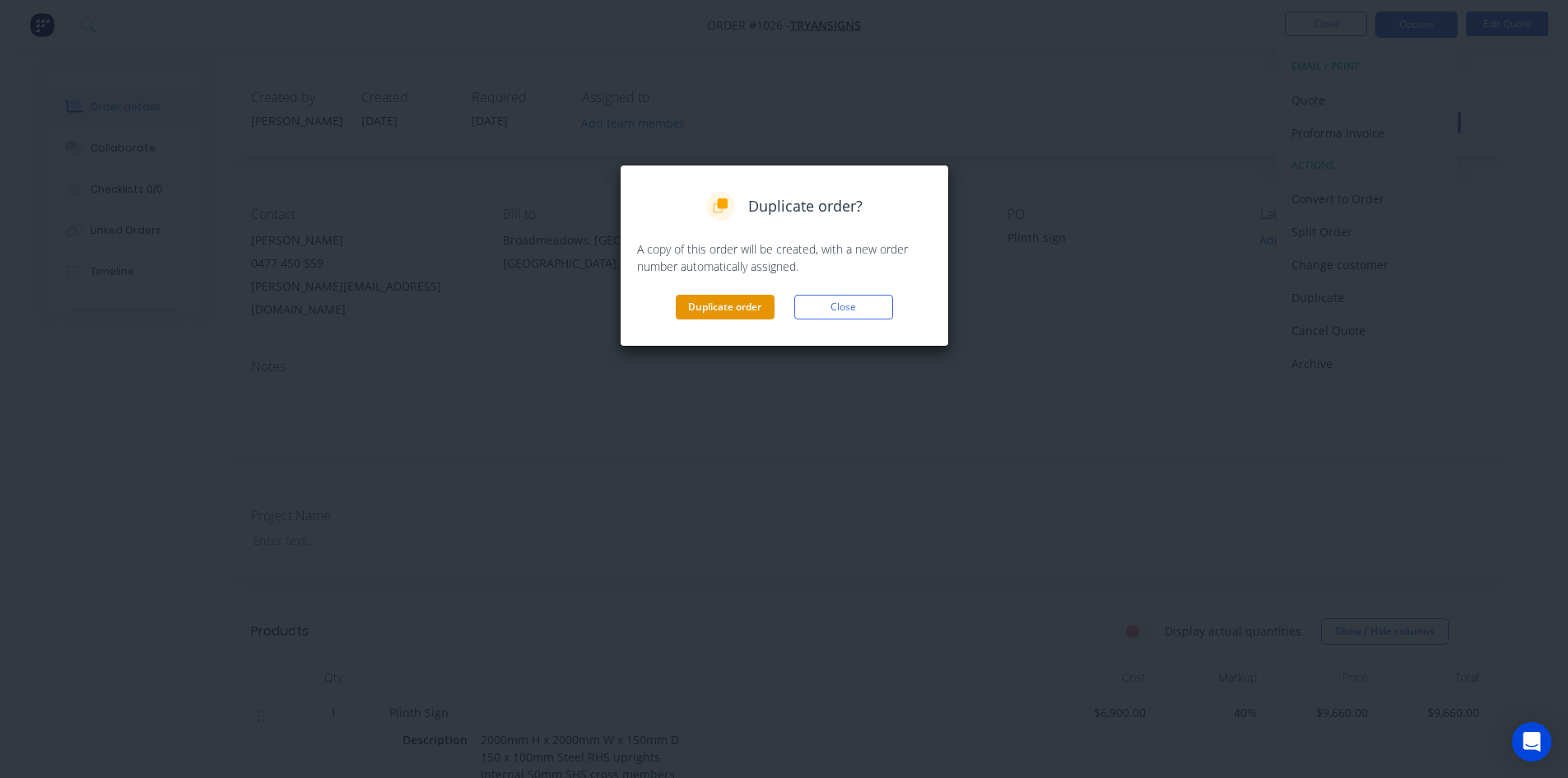
click at [747, 300] on button "Duplicate order" at bounding box center [725, 307] width 99 height 24
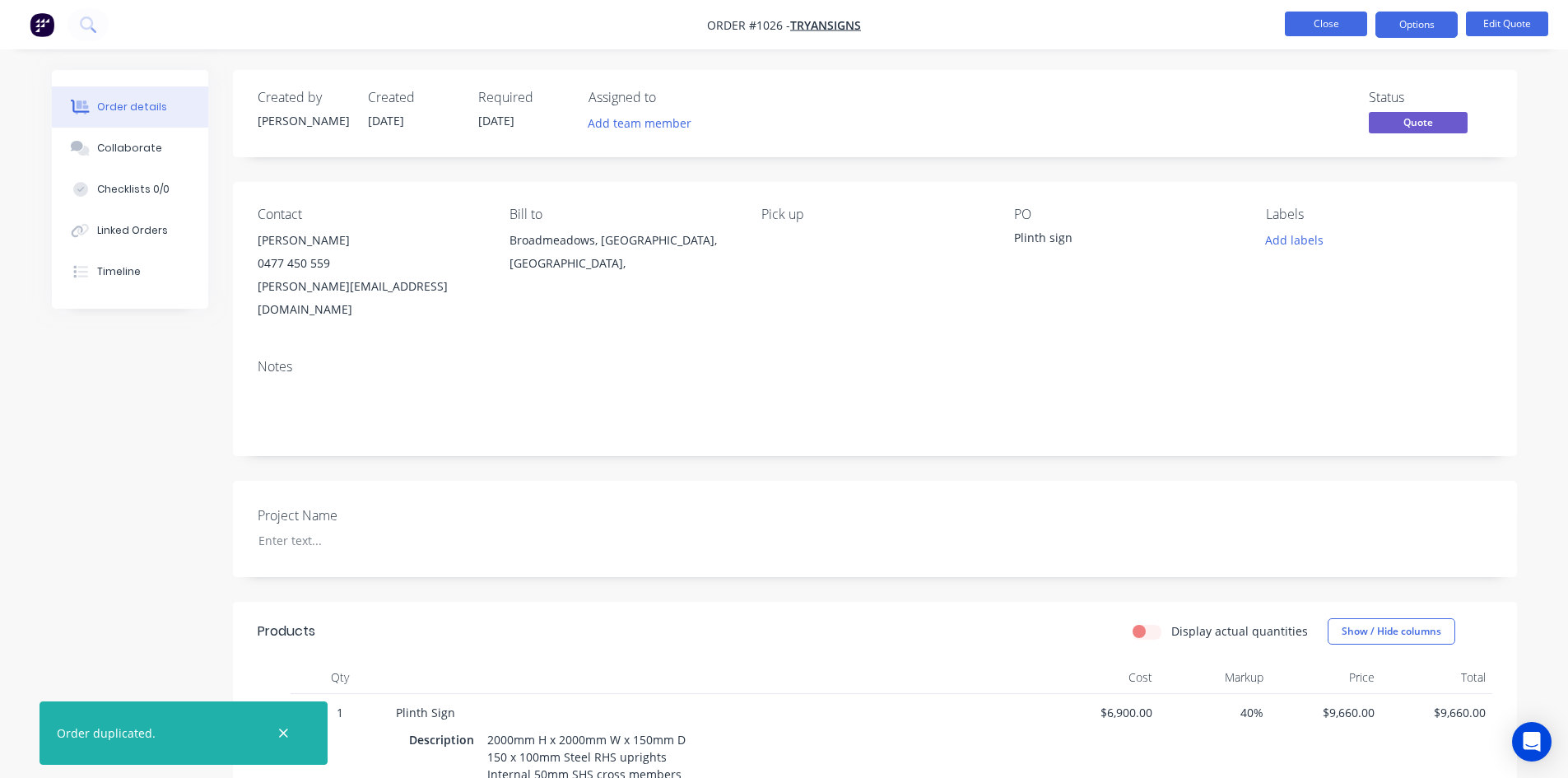
click at [1122, 24] on button "Close" at bounding box center [1326, 23] width 82 height 24
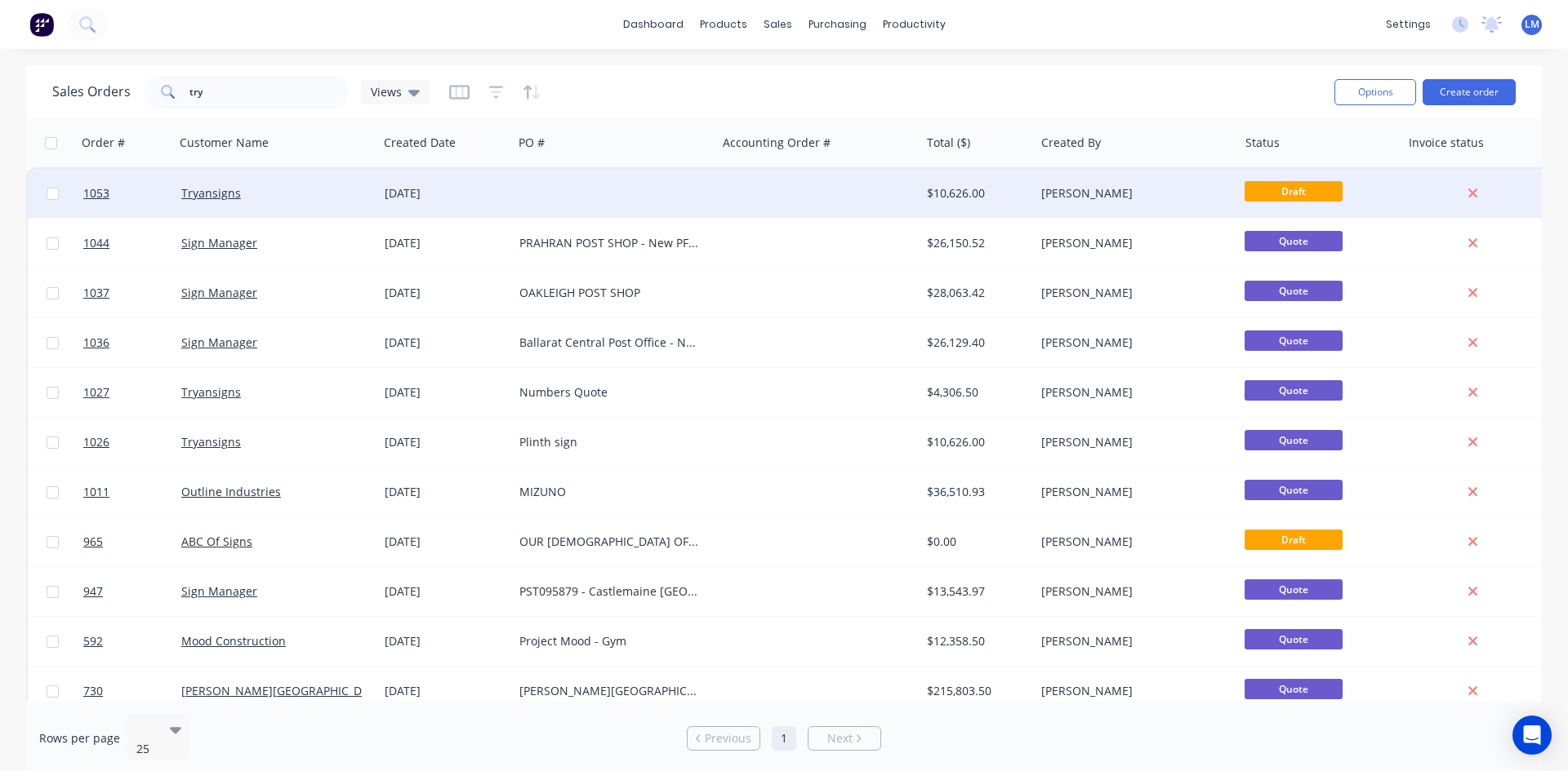
click at [542, 185] on div at bounding box center [614, 193] width 204 height 49
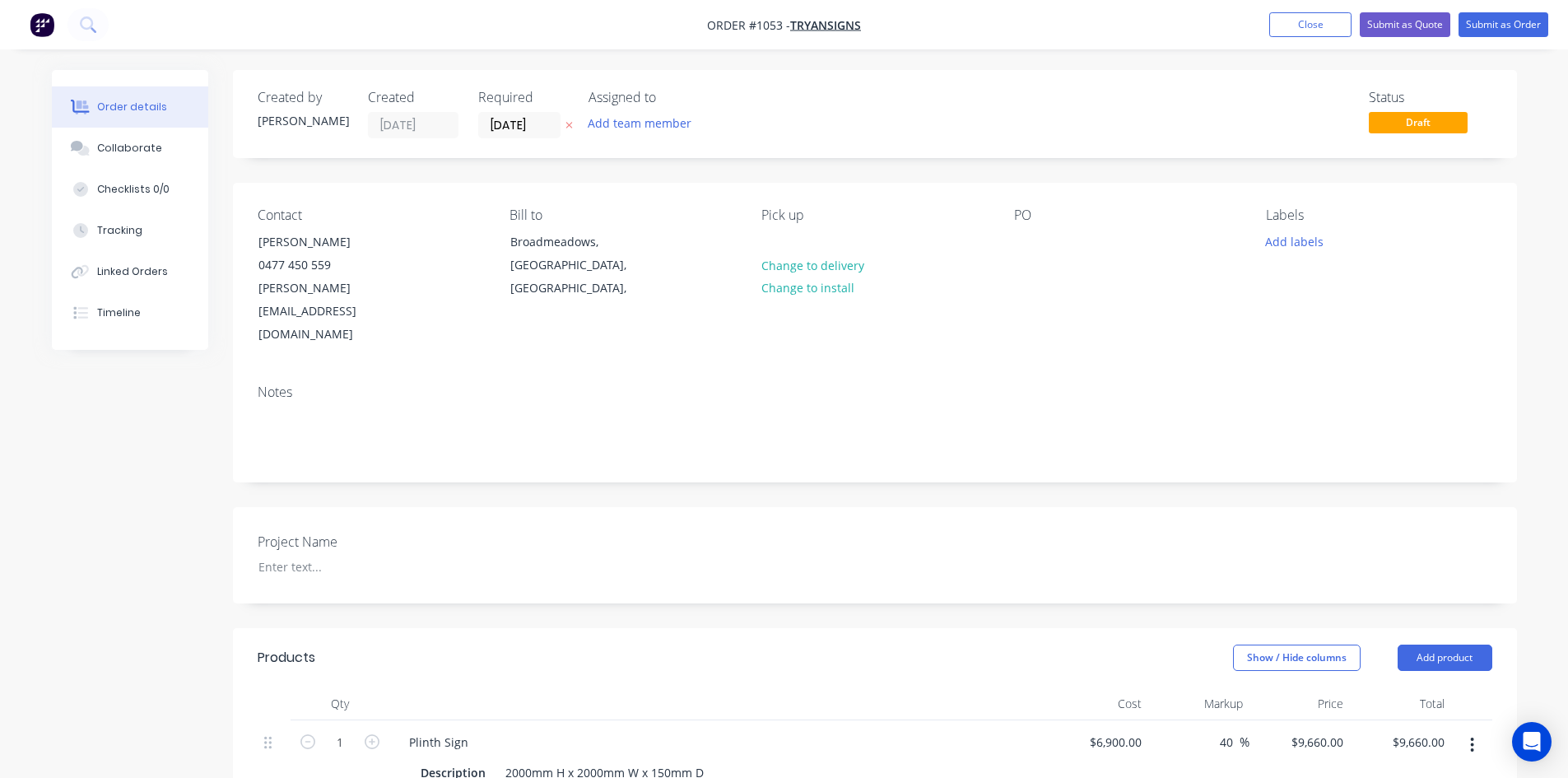
click at [1034, 254] on div "PO" at bounding box center [1126, 277] width 226 height 139
click at [1023, 251] on div at bounding box center [1027, 241] width 26 height 23
drag, startPoint x: 1067, startPoint y: 259, endPoint x: 1017, endPoint y: 238, distance: 54.2
click at [1017, 238] on div "Plinth sign - Non illuminated Option" at bounding box center [1117, 250] width 206 height 41
copy div "Plinth sign - Non illuminated Option"
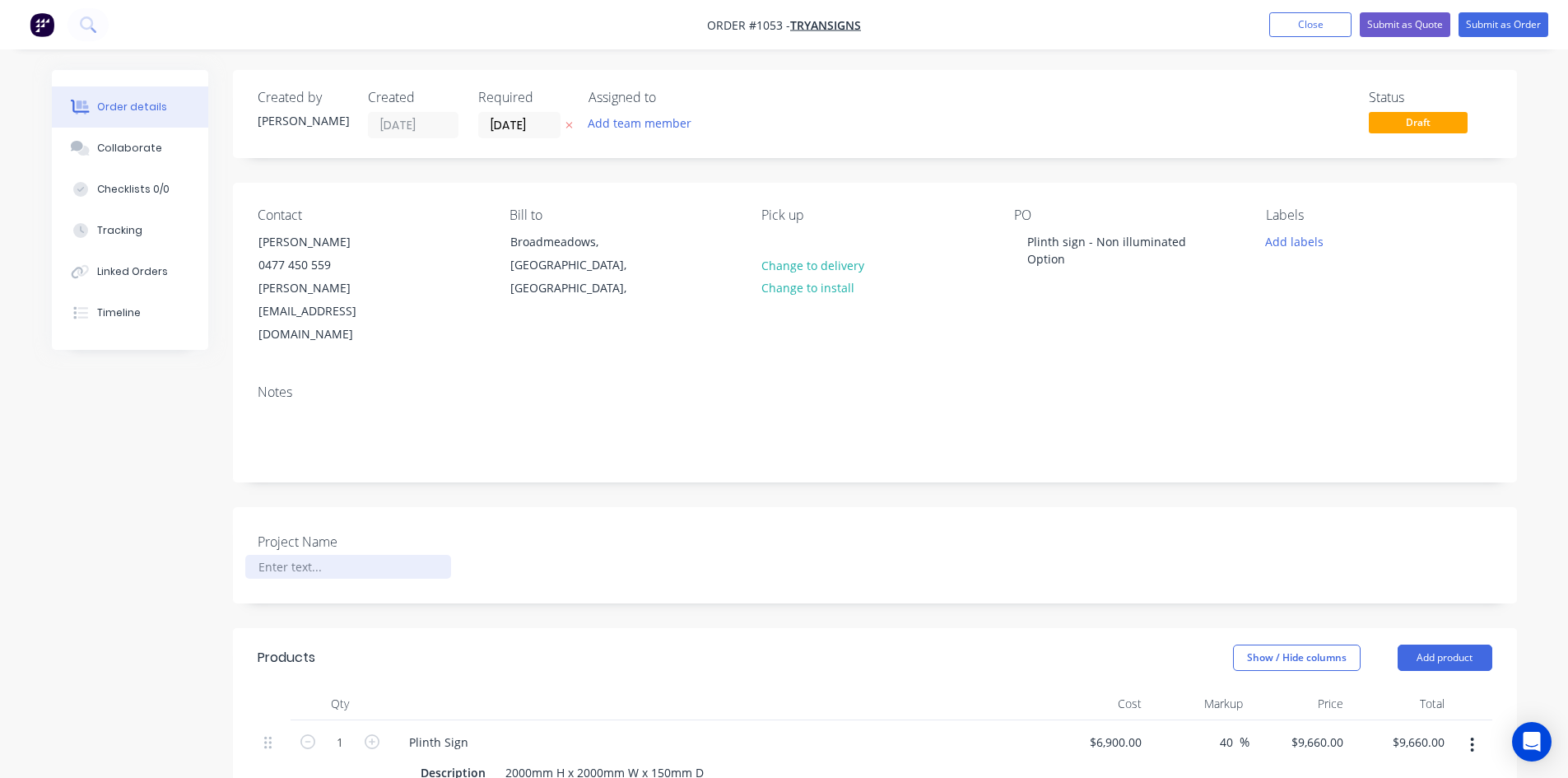
click at [287, 555] on div at bounding box center [348, 567] width 206 height 23
paste div
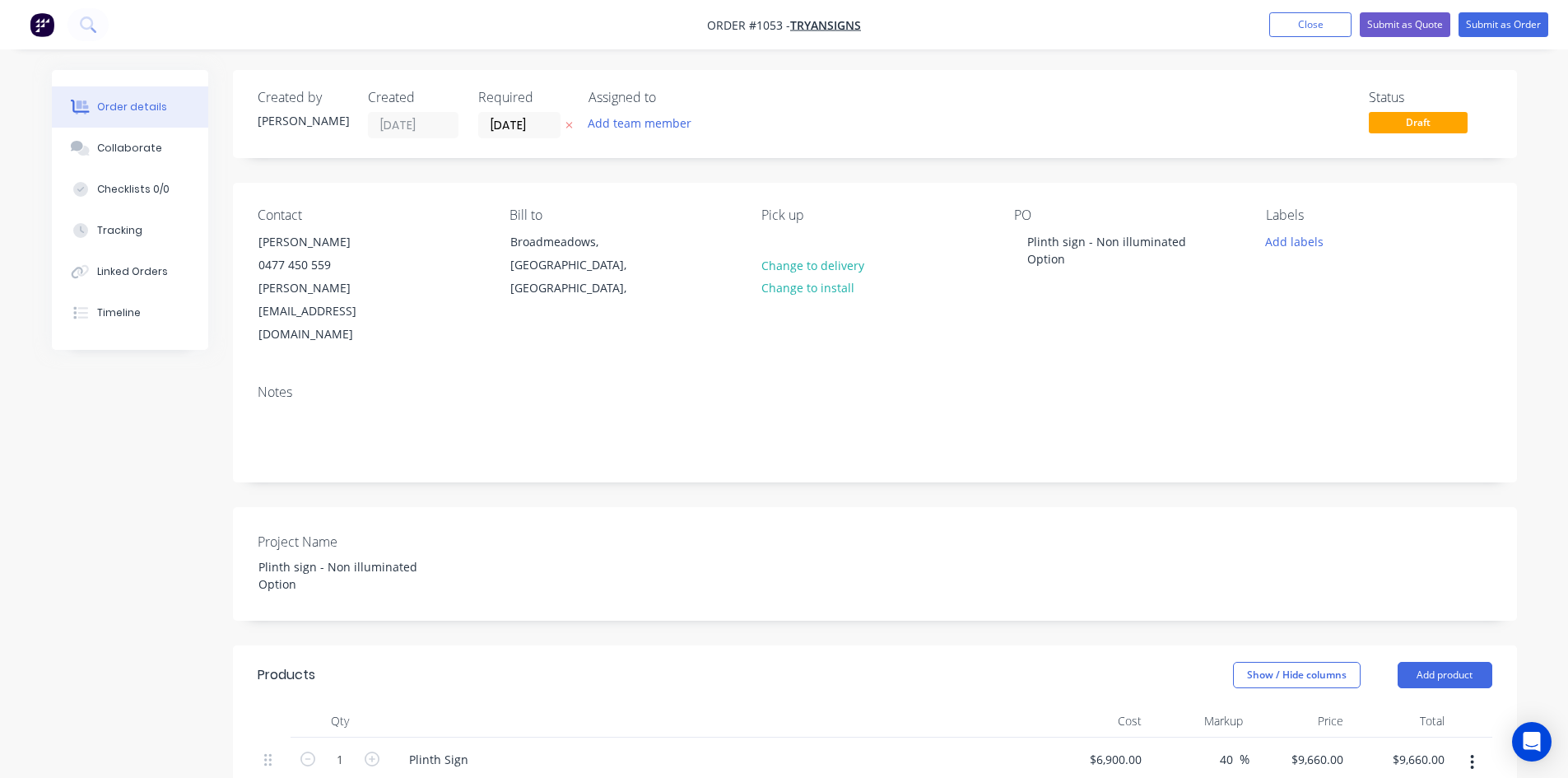
click at [674, 527] on div "Project Name Plinth sign - Non illuminated Option" at bounding box center [874, 564] width 1284 height 113
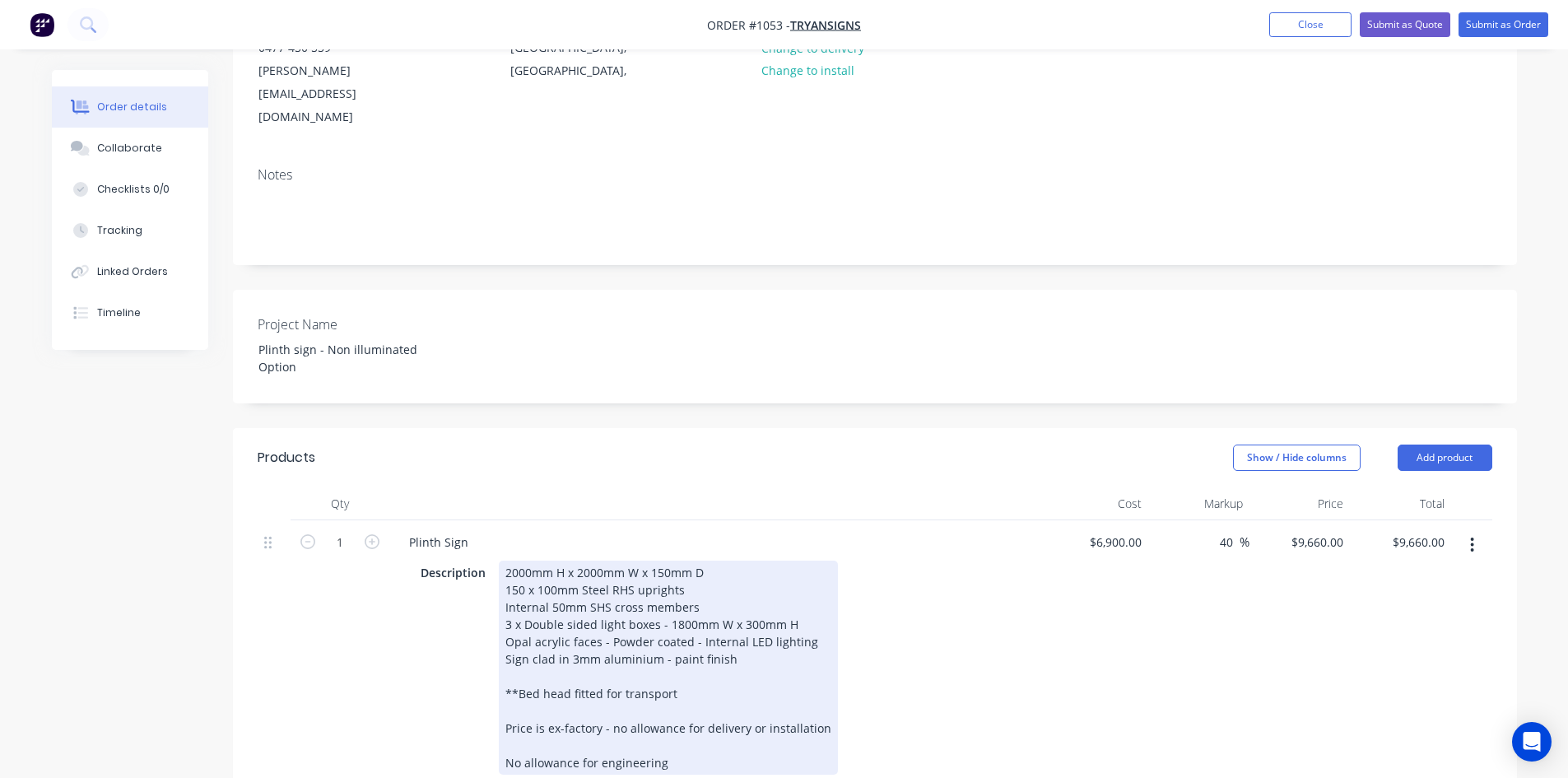
scroll to position [247, 0]
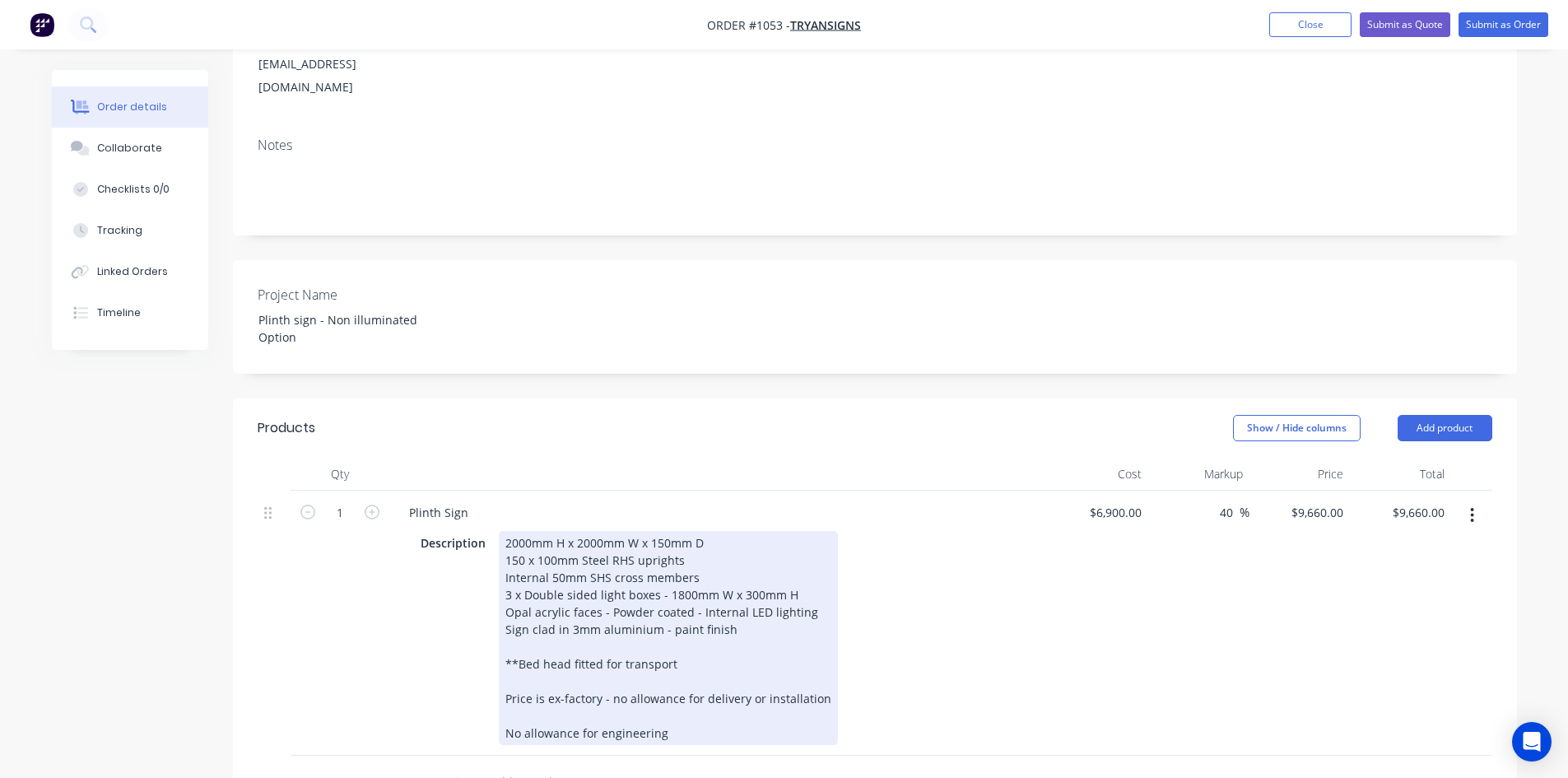
click at [657, 531] on div "2000mm H x 2000mm W x 150mm D 150 x 100mm Steel RHS uprights Internal 50mm SHS …" at bounding box center [668, 637] width 339 height 214
drag, startPoint x: 507, startPoint y: 515, endPoint x: 521, endPoint y: 515, distance: 14.0
click at [521, 531] on div "2000mm H x 2000mm W x 150mm D 150 x 100mm Steel RHS uprights Internal 50mm SHS …" at bounding box center [668, 637] width 339 height 214
click at [504, 547] on div "2000mm H x 2000mm W x 150mm D 100 x 100mm Steel RHS uprights Internal 50mm SHS …" at bounding box center [668, 637] width 339 height 214
drag, startPoint x: 529, startPoint y: 548, endPoint x: 655, endPoint y: 552, distance: 126.1
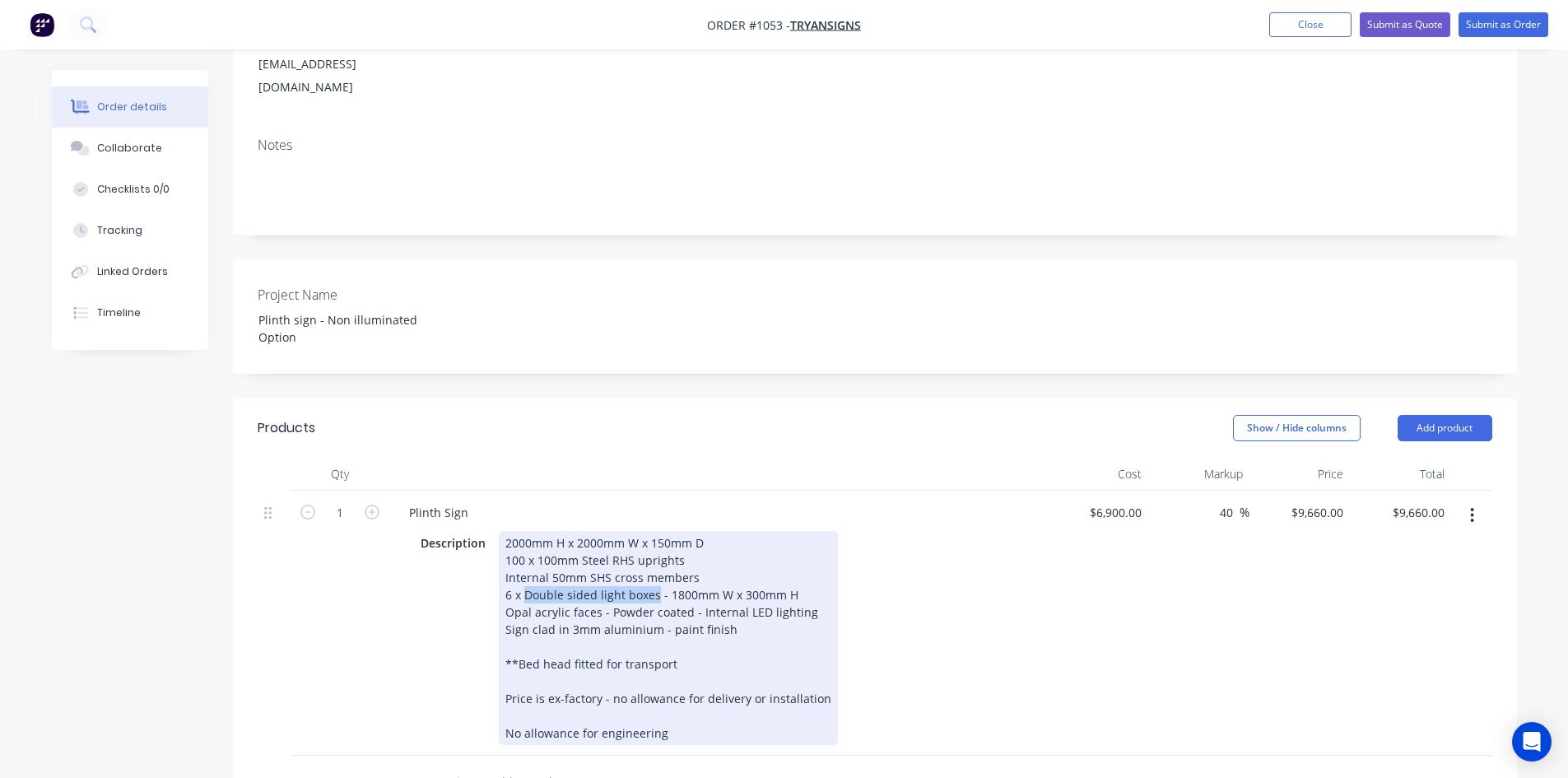
click at [655, 552] on div "2000mm H x 2000mm W x 150mm D 100 x 100mm Steel RHS uprights Internal 50mm SHS …" at bounding box center [668, 637] width 339 height 214
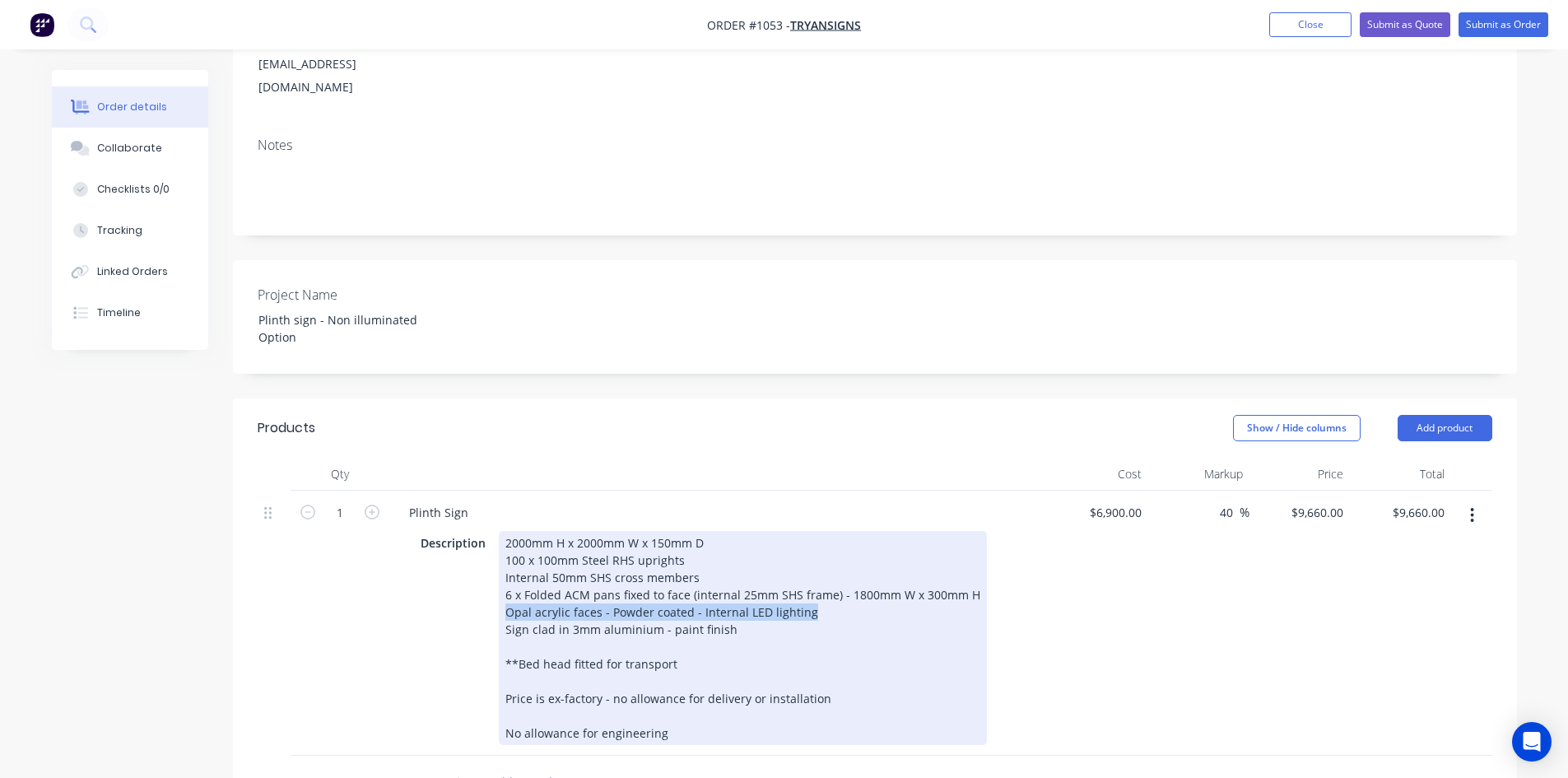
drag, startPoint x: 501, startPoint y: 570, endPoint x: 818, endPoint y: 566, distance: 317.0
click at [818, 566] on div "2000mm H x 2000mm W x 150mm D 100 x 100mm Steel RHS uprights Internal 50mm SHS …" at bounding box center [743, 637] width 488 height 214
drag, startPoint x: 599, startPoint y: 584, endPoint x: 750, endPoint y: 578, distance: 151.1
click at [750, 578] on div "2000mm H x 2000mm W x 150mm D 100 x 100mm Steel RHS uprights Internal 50mm SHS …" at bounding box center [743, 637] width 488 height 214
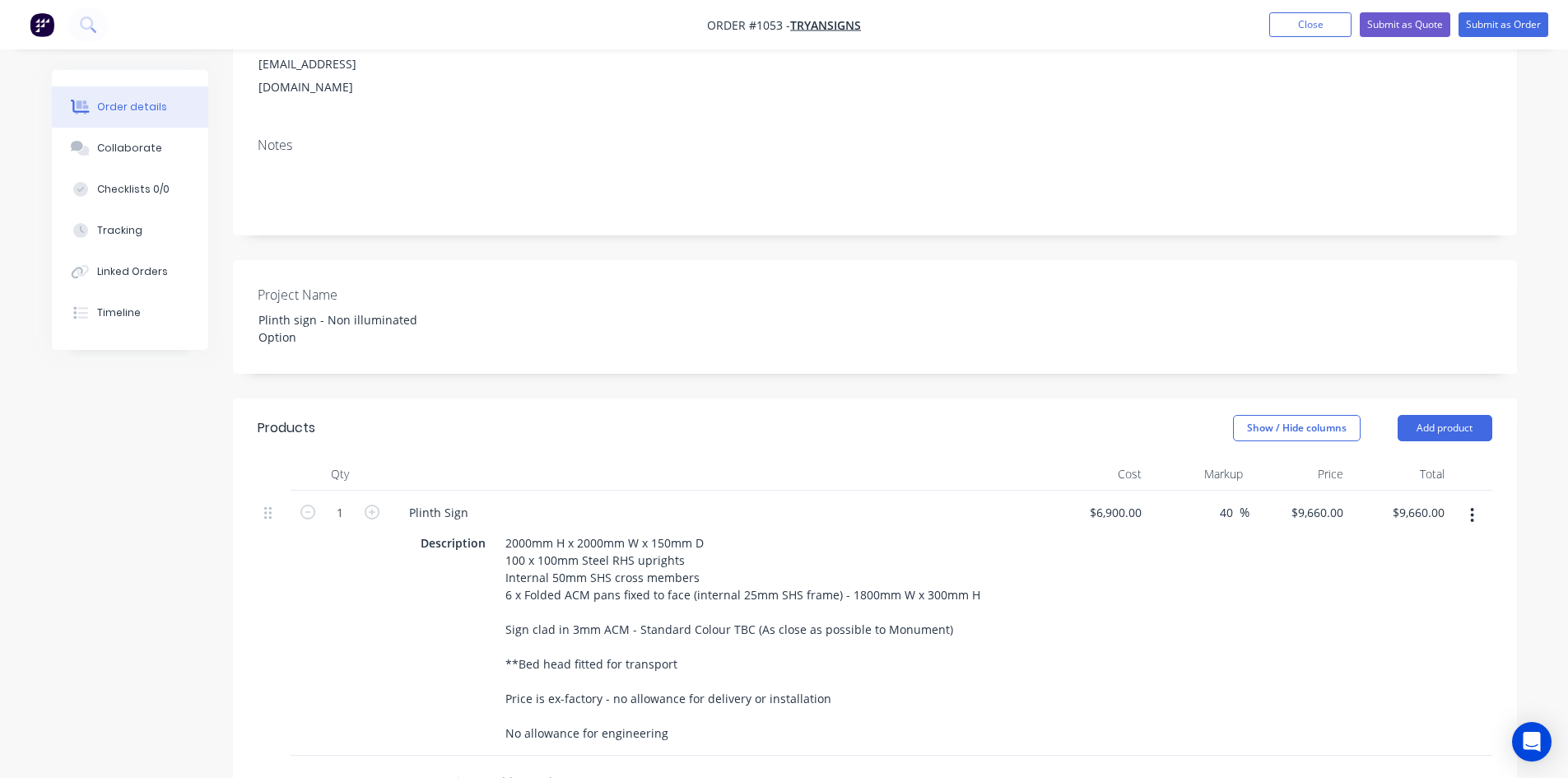
click at [1067, 627] on div "$6,900.00 $6,900.00" at bounding box center [1099, 623] width 102 height 265
click at [1101, 491] on div "6900 $6,900.00" at bounding box center [1099, 623] width 102 height 265
type input "$4,600.00"
type input "$6,440.00"
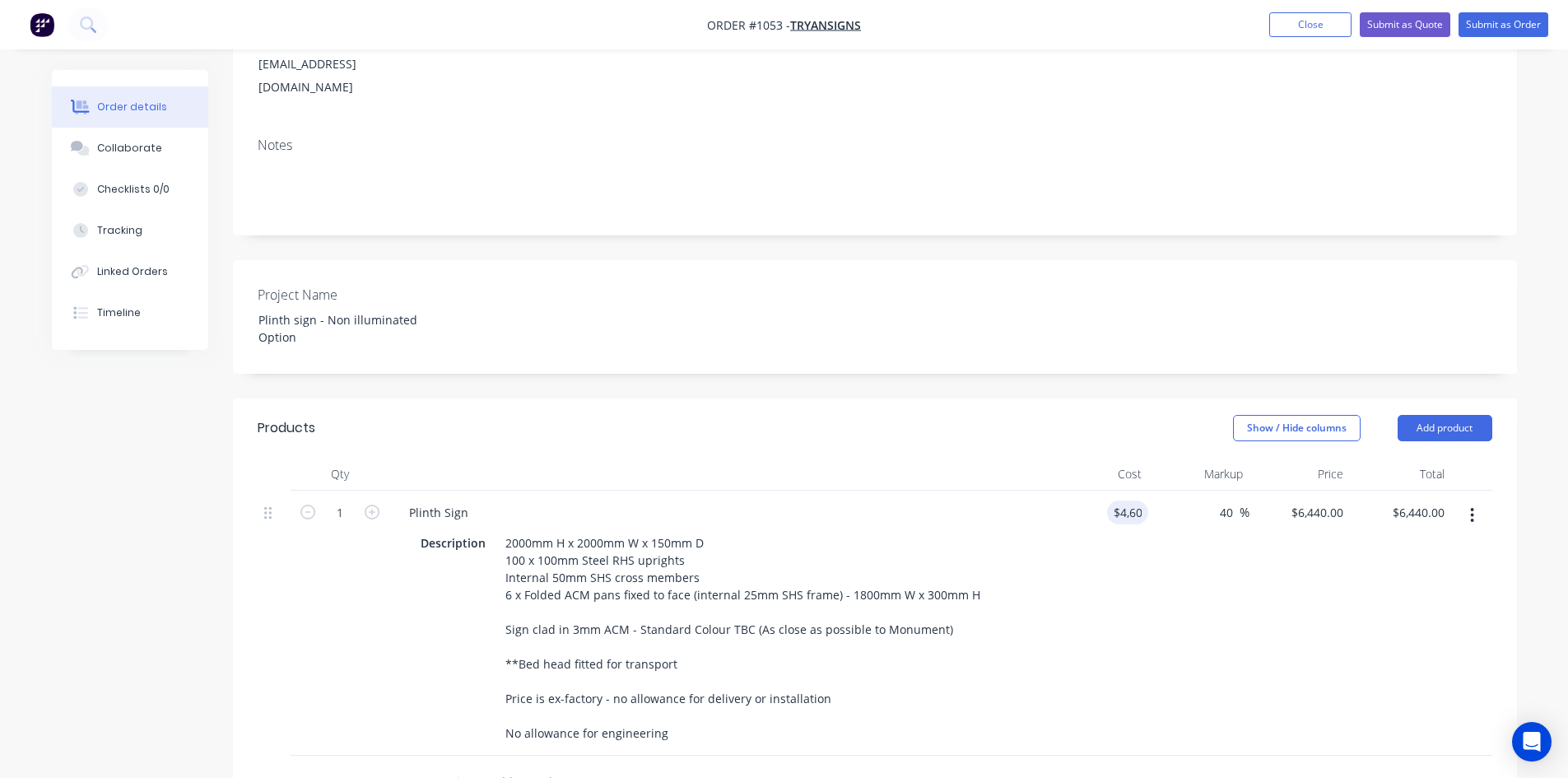
click at [1122, 595] on div "40 40 %" at bounding box center [1199, 623] width 102 height 265
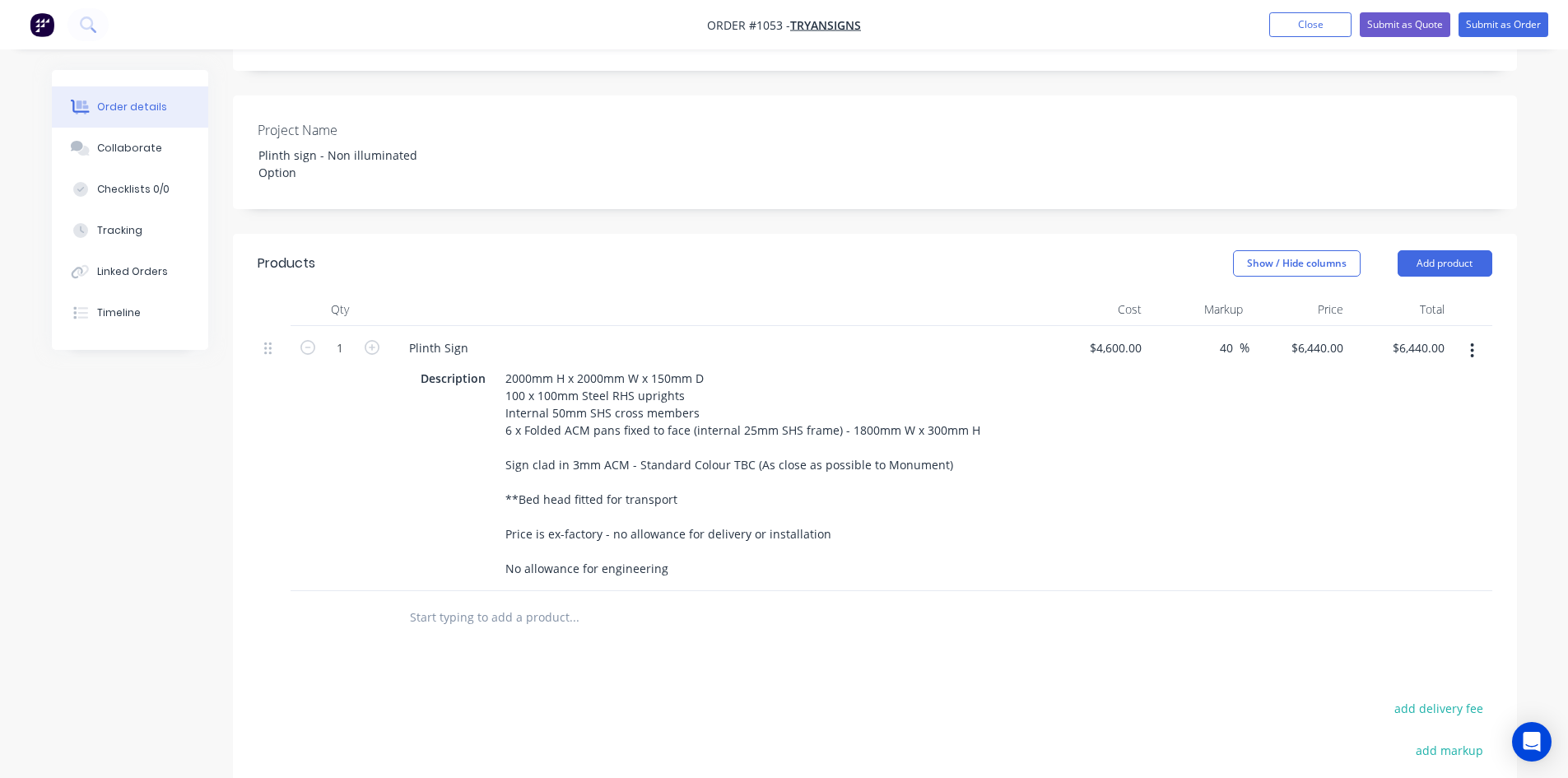
scroll to position [329, 0]
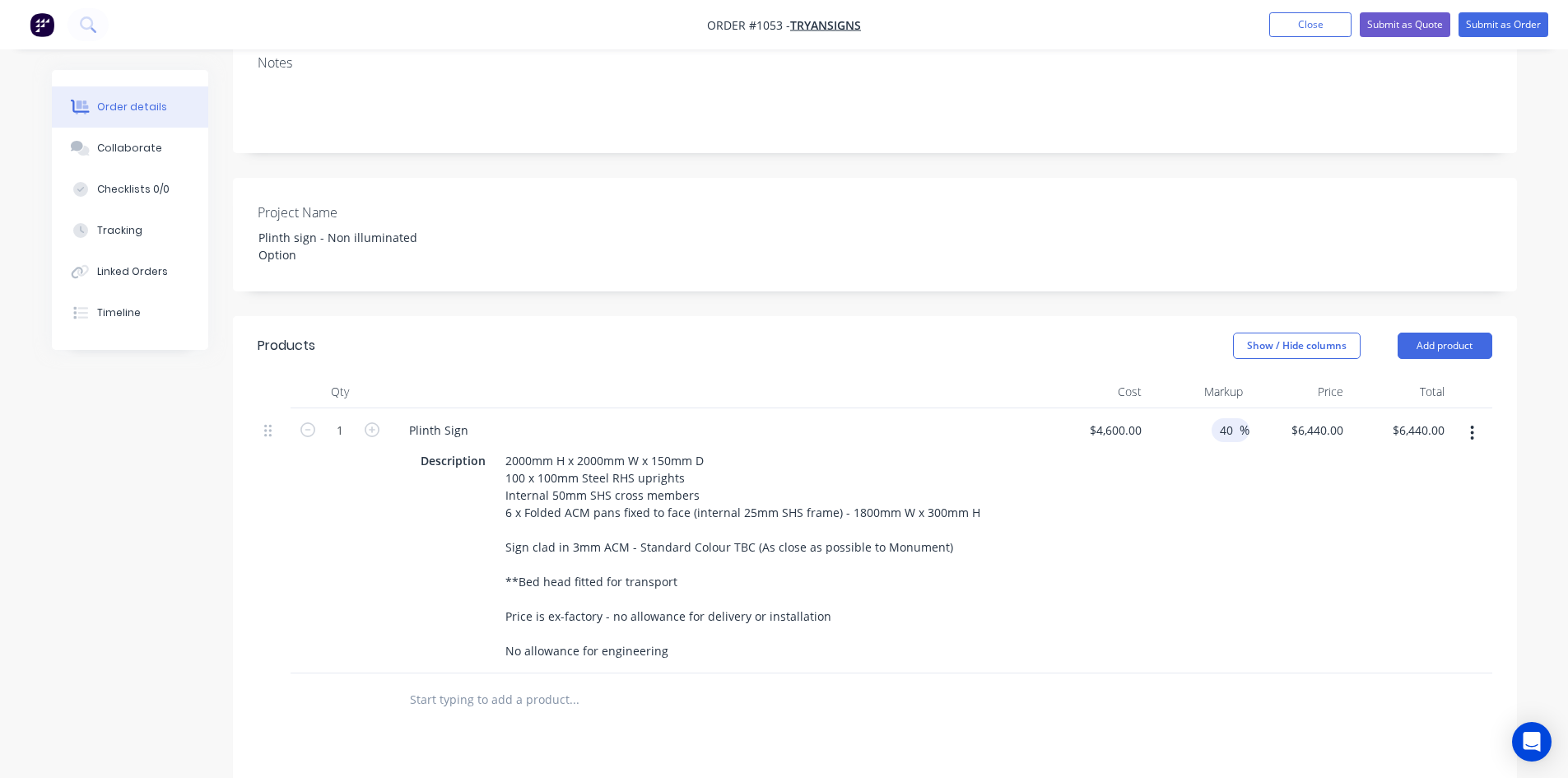
drag, startPoint x: 1227, startPoint y: 375, endPoint x: 1241, endPoint y: 392, distance: 22.0
click at [1122, 418] on div "40 40 %" at bounding box center [1230, 430] width 38 height 23
type input "45"
type input "$6,670.00"
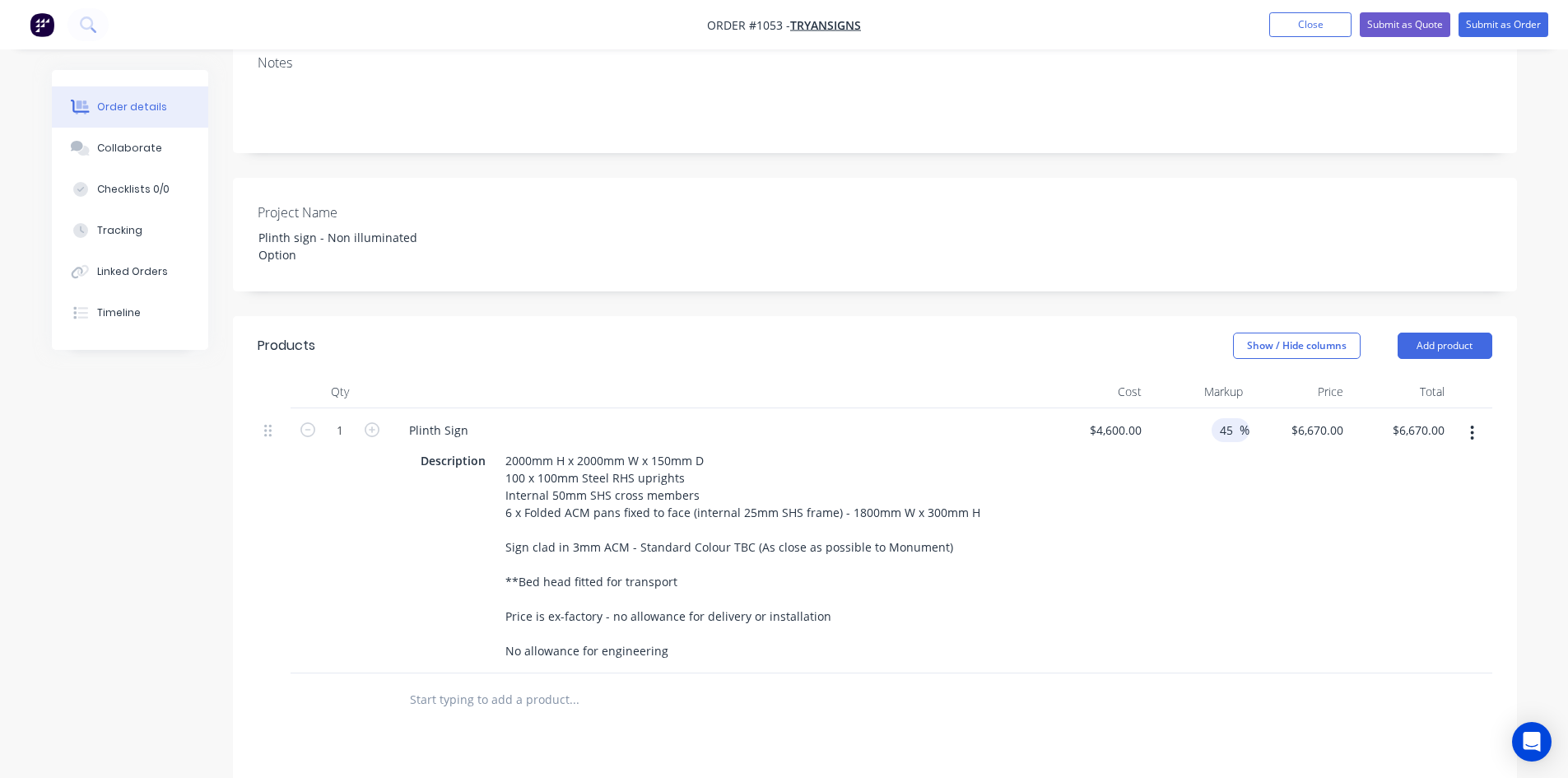
click at [1122, 535] on div "45 45 %" at bounding box center [1199, 540] width 102 height 265
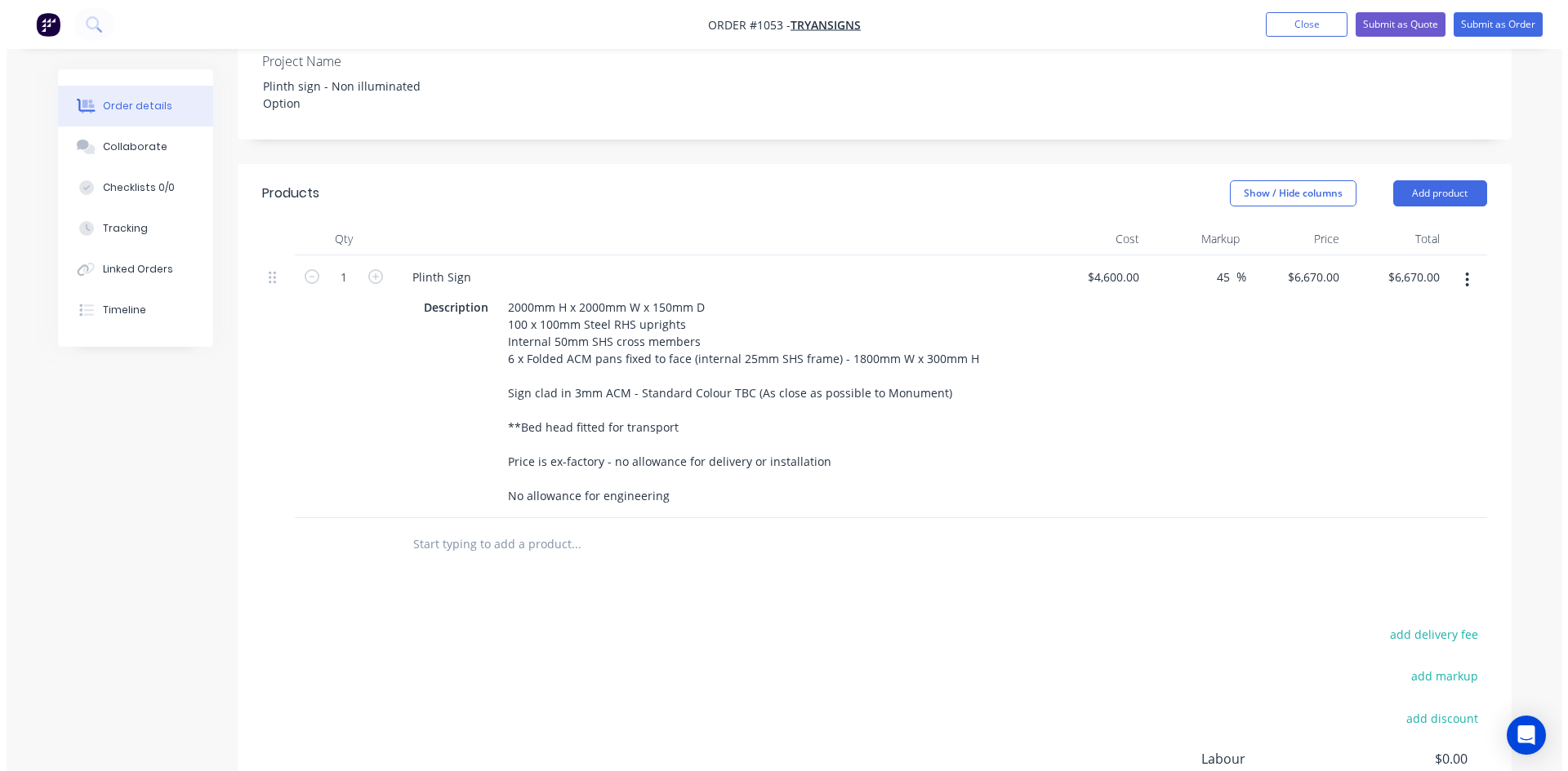
scroll to position [0, 0]
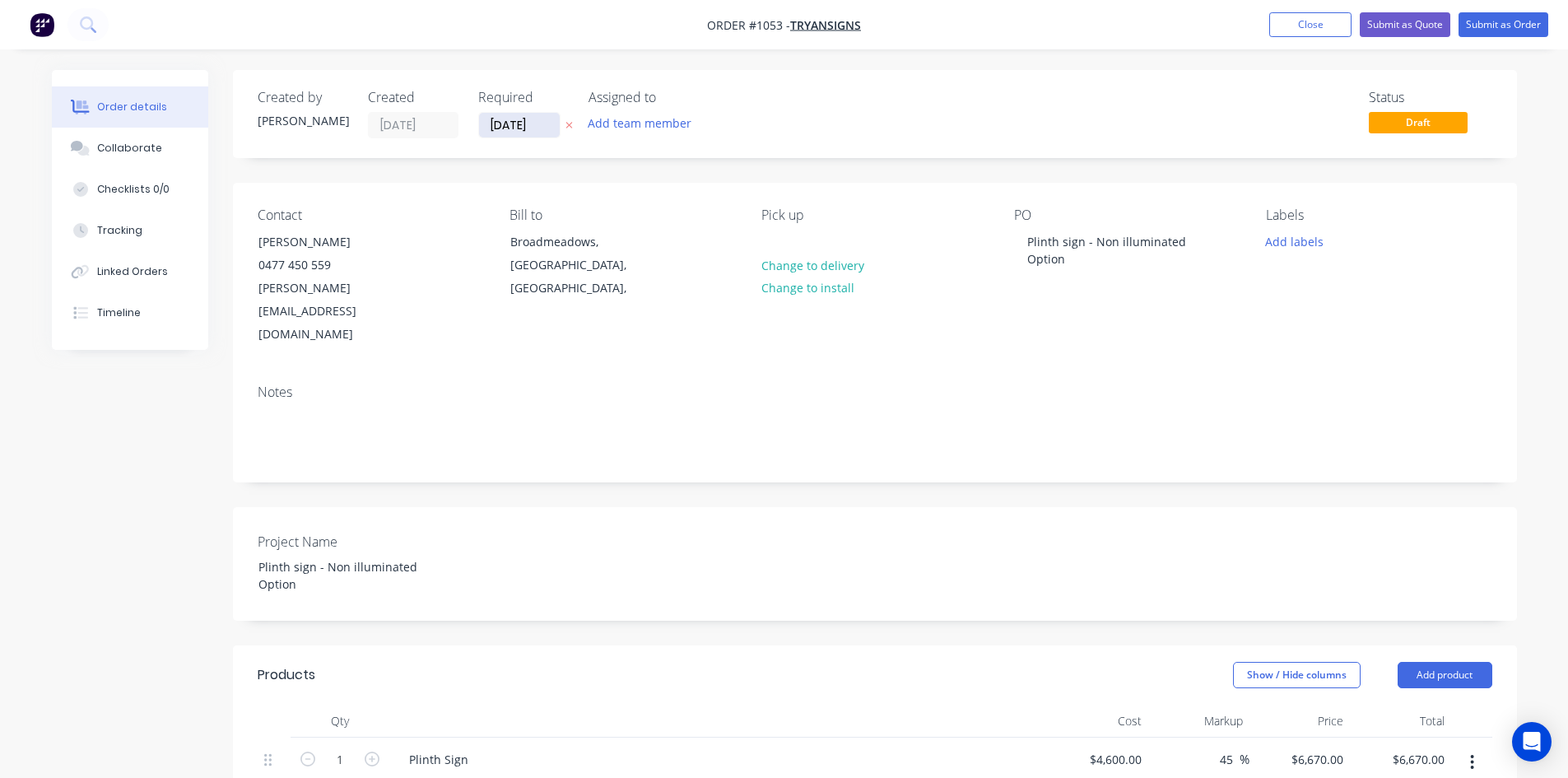
click at [515, 120] on input "[DATE]" at bounding box center [519, 124] width 81 height 24
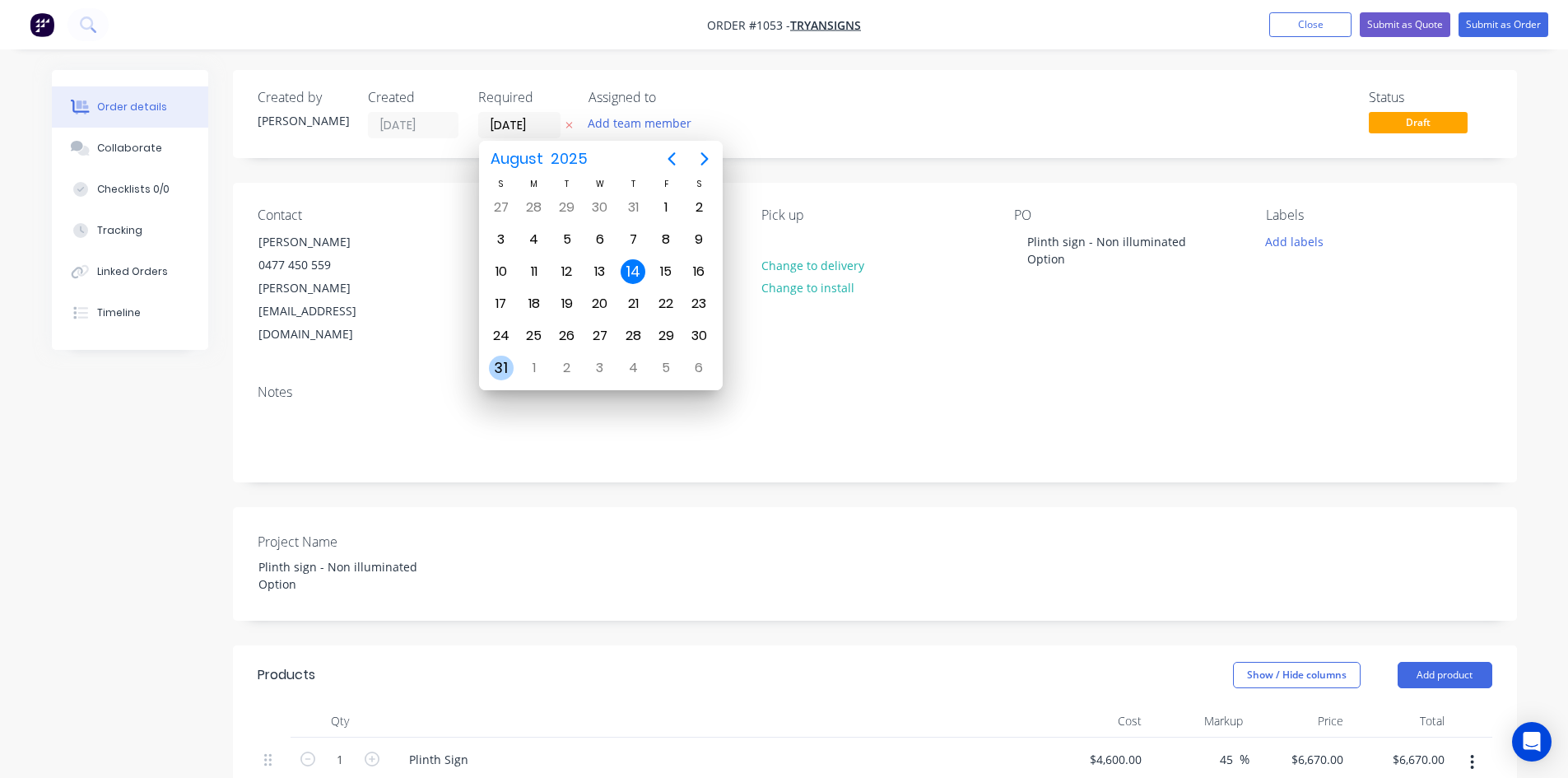
click at [498, 372] on div "31" at bounding box center [501, 367] width 24 height 24
type input "[DATE]"
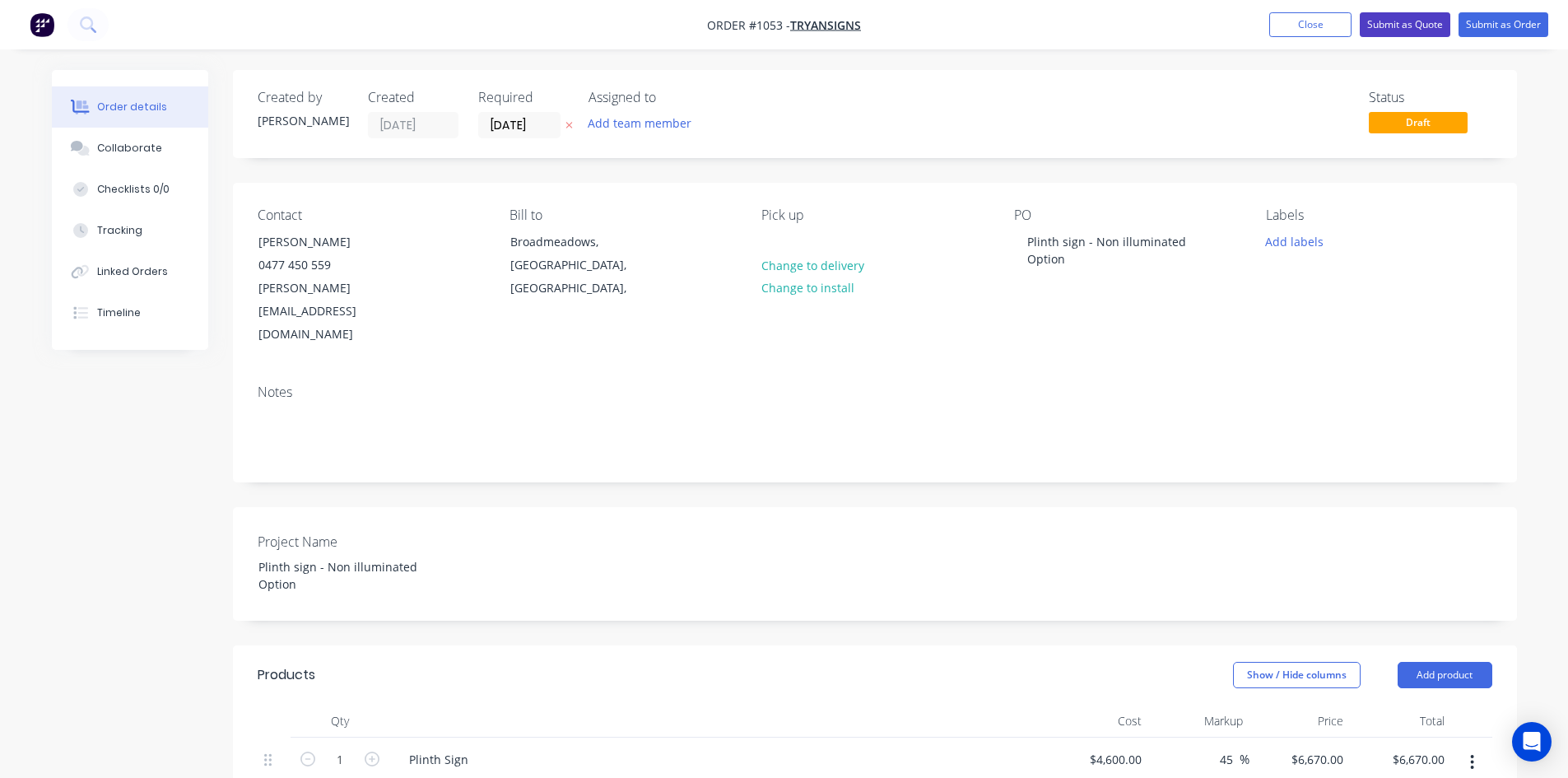
click at [1122, 22] on button "Submit as Quote" at bounding box center [1405, 24] width 91 height 24
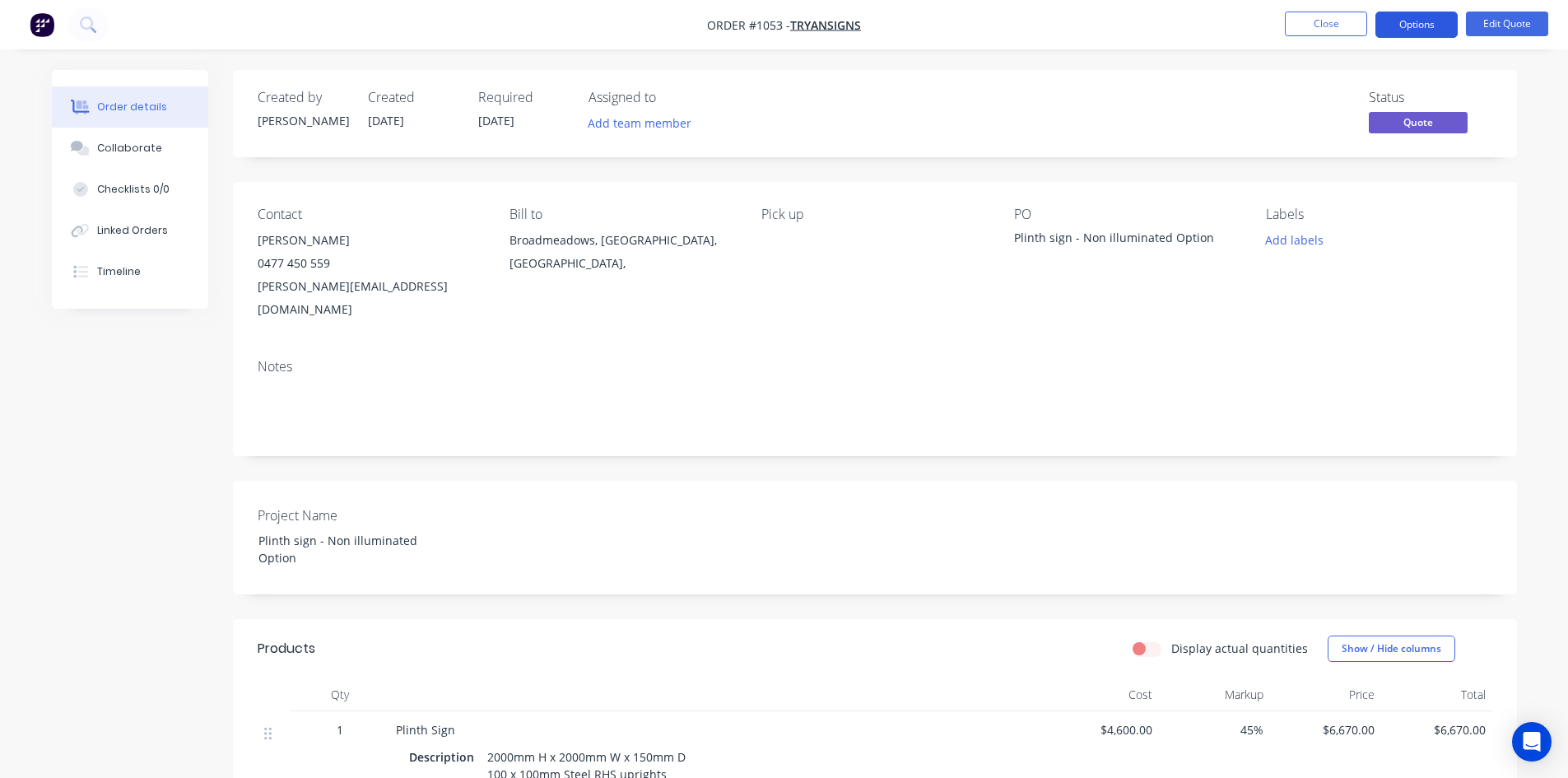
click at [1122, 28] on button "Options" at bounding box center [1417, 24] width 82 height 26
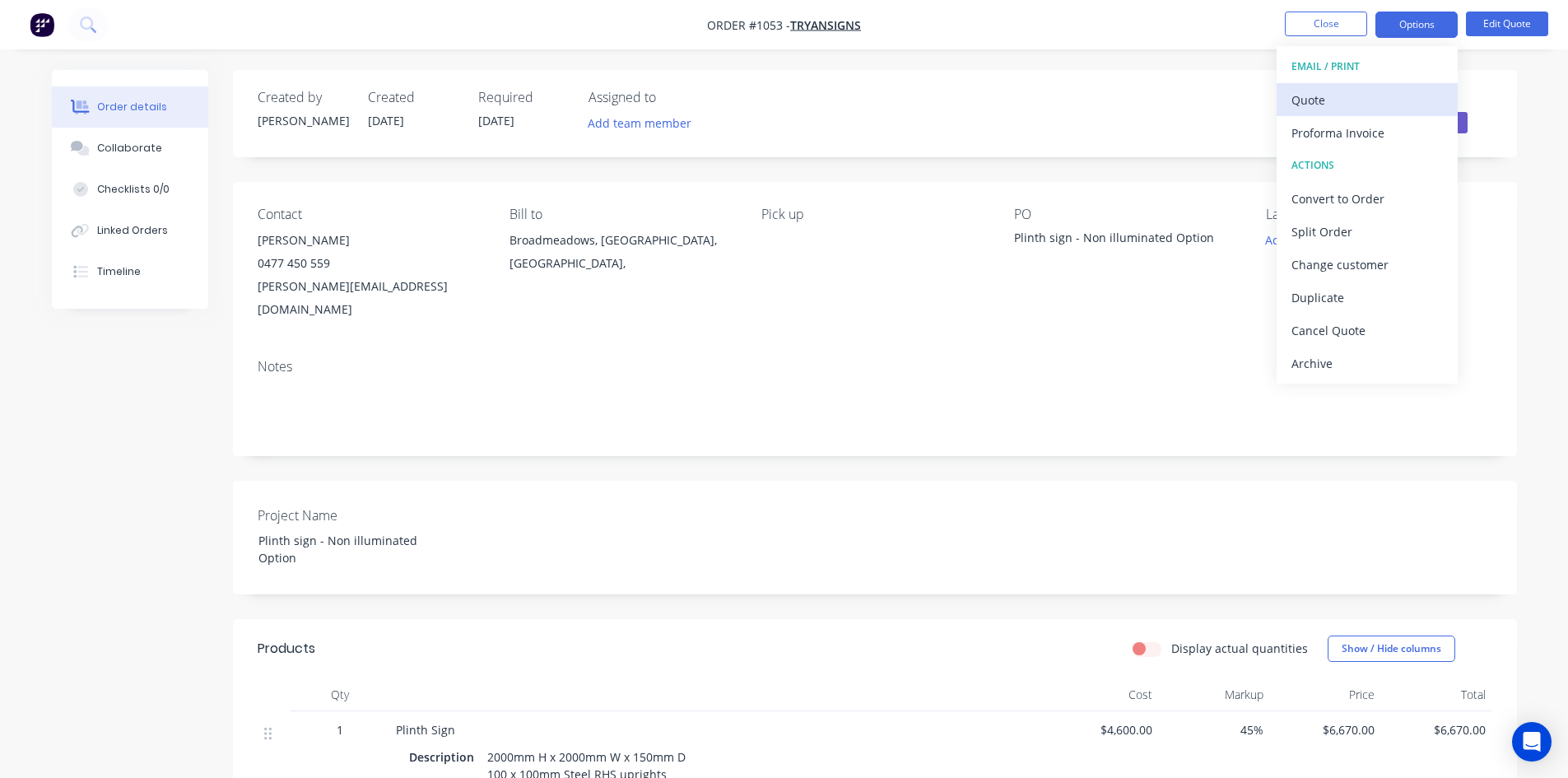
click at [1122, 95] on div "Quote" at bounding box center [1367, 100] width 151 height 23
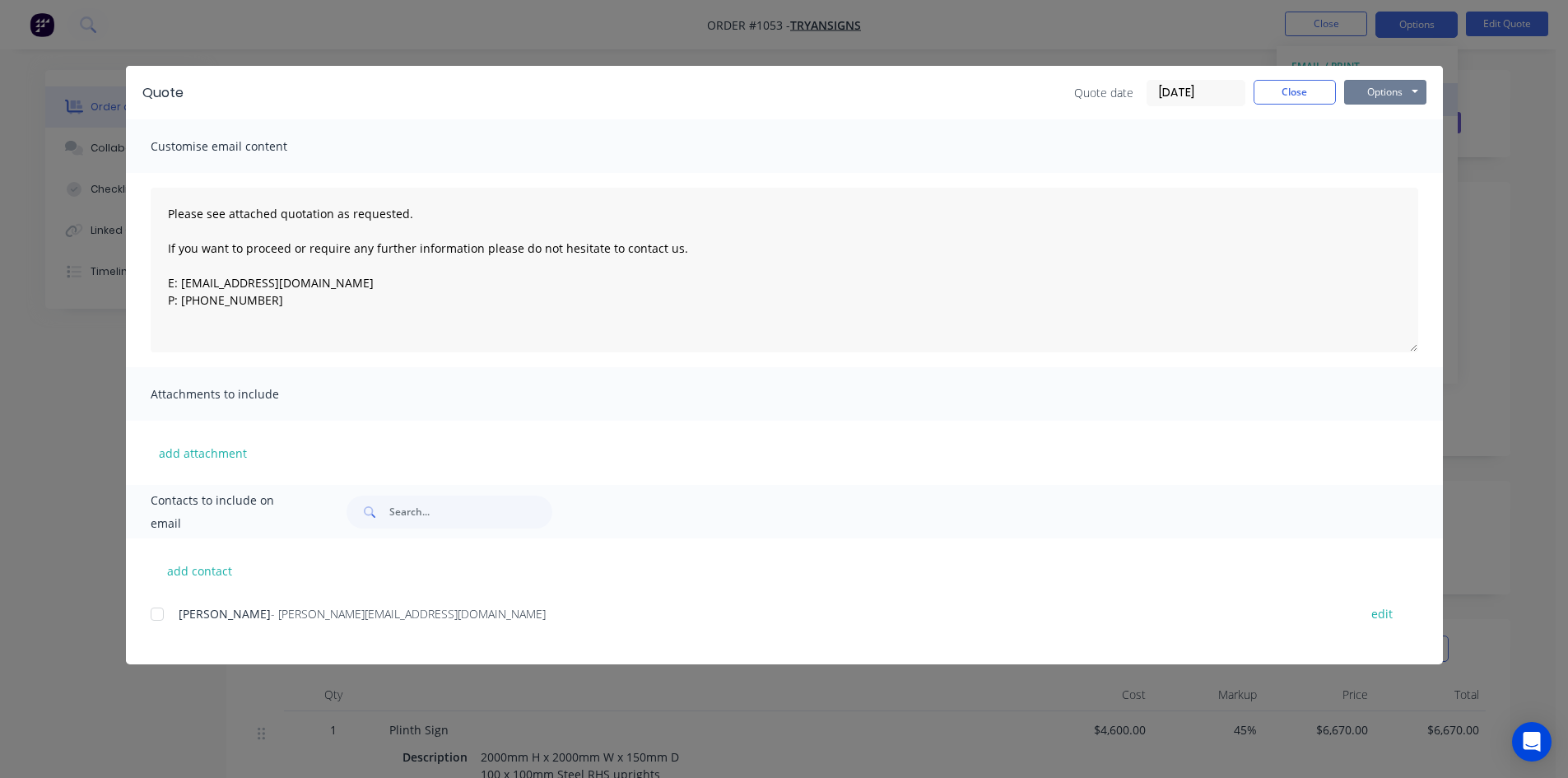
click at [1122, 95] on button "Options" at bounding box center [1385, 92] width 82 height 24
click at [1122, 145] on button "Print" at bounding box center [1397, 149] width 106 height 27
click at [1122, 89] on button "Close" at bounding box center [1294, 92] width 82 height 24
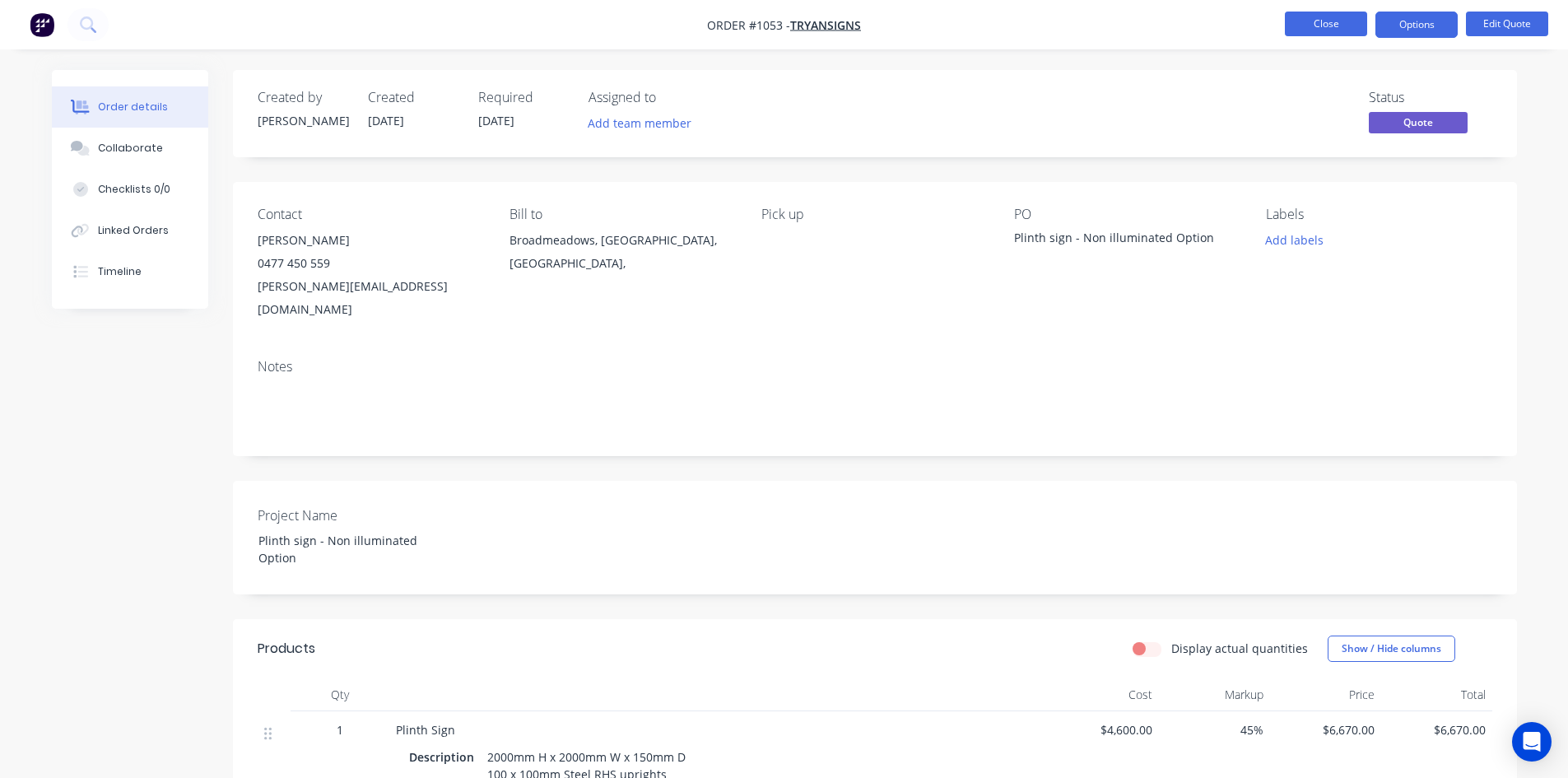
click at [1122, 27] on button "Close" at bounding box center [1326, 23] width 82 height 24
